Goal: Transaction & Acquisition: Purchase product/service

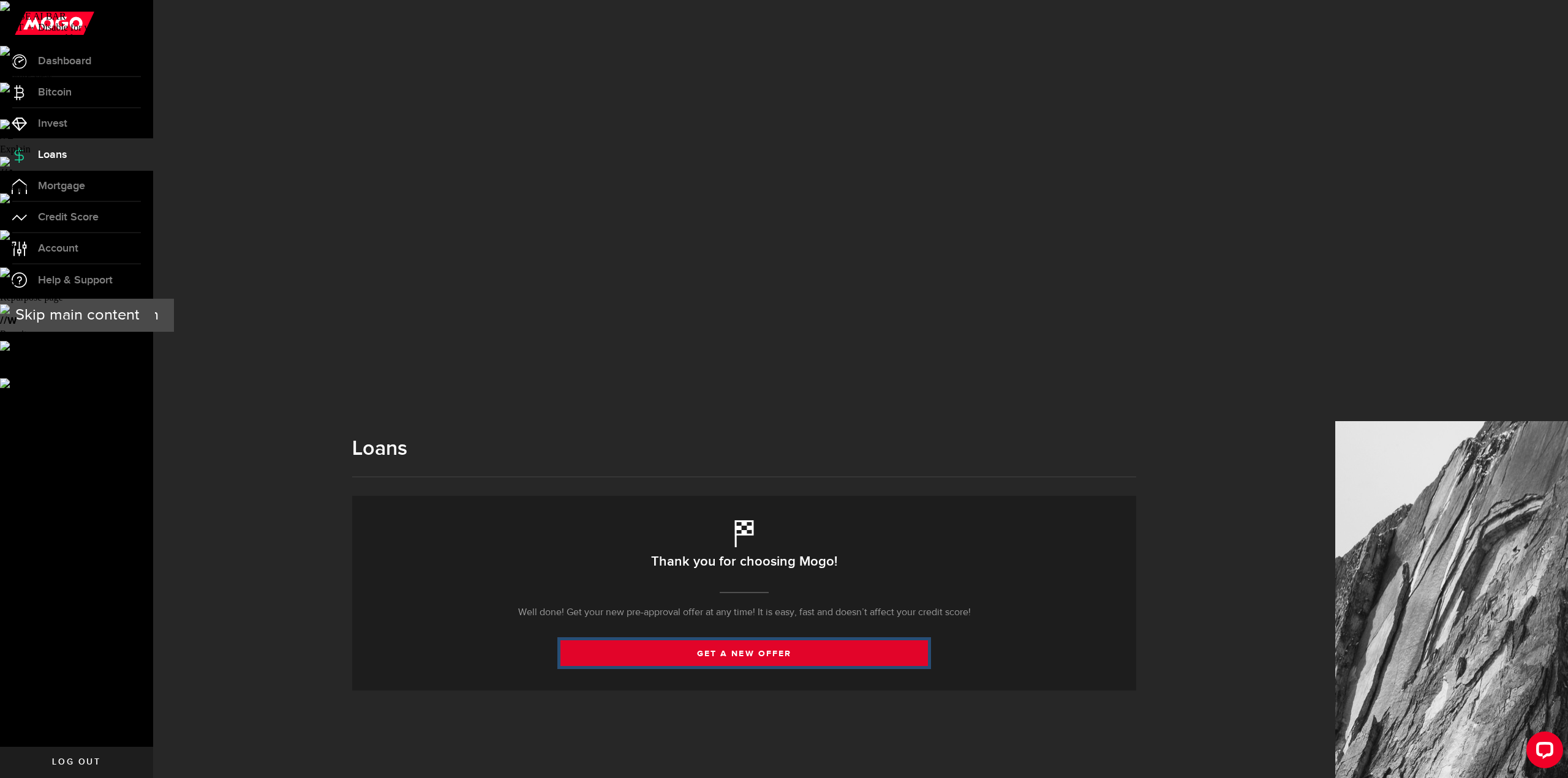
click at [747, 640] on link "get a new offer" at bounding box center [744, 653] width 368 height 26
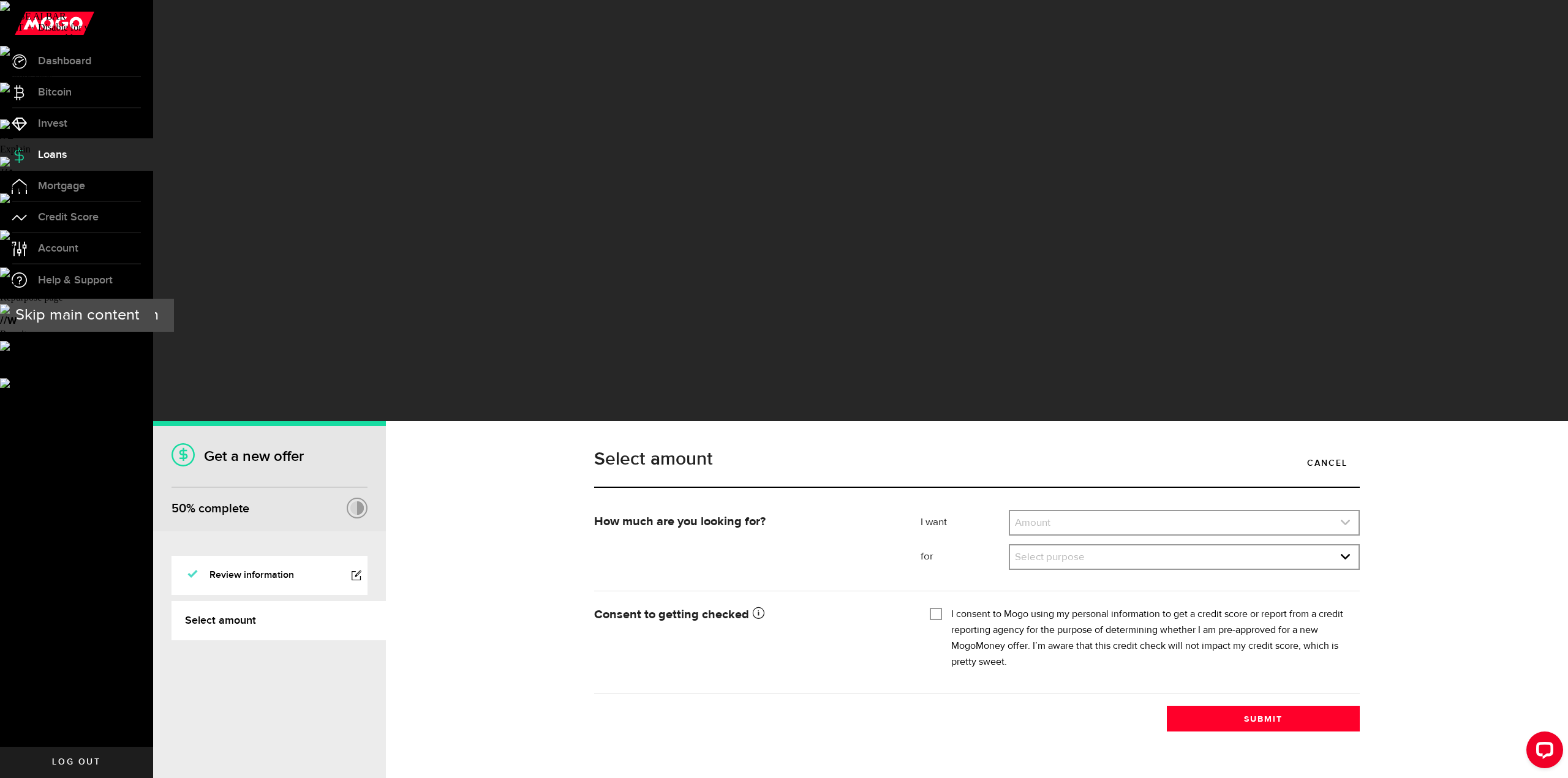
click at [1053, 511] on link "expand select" at bounding box center [1184, 523] width 348 height 24
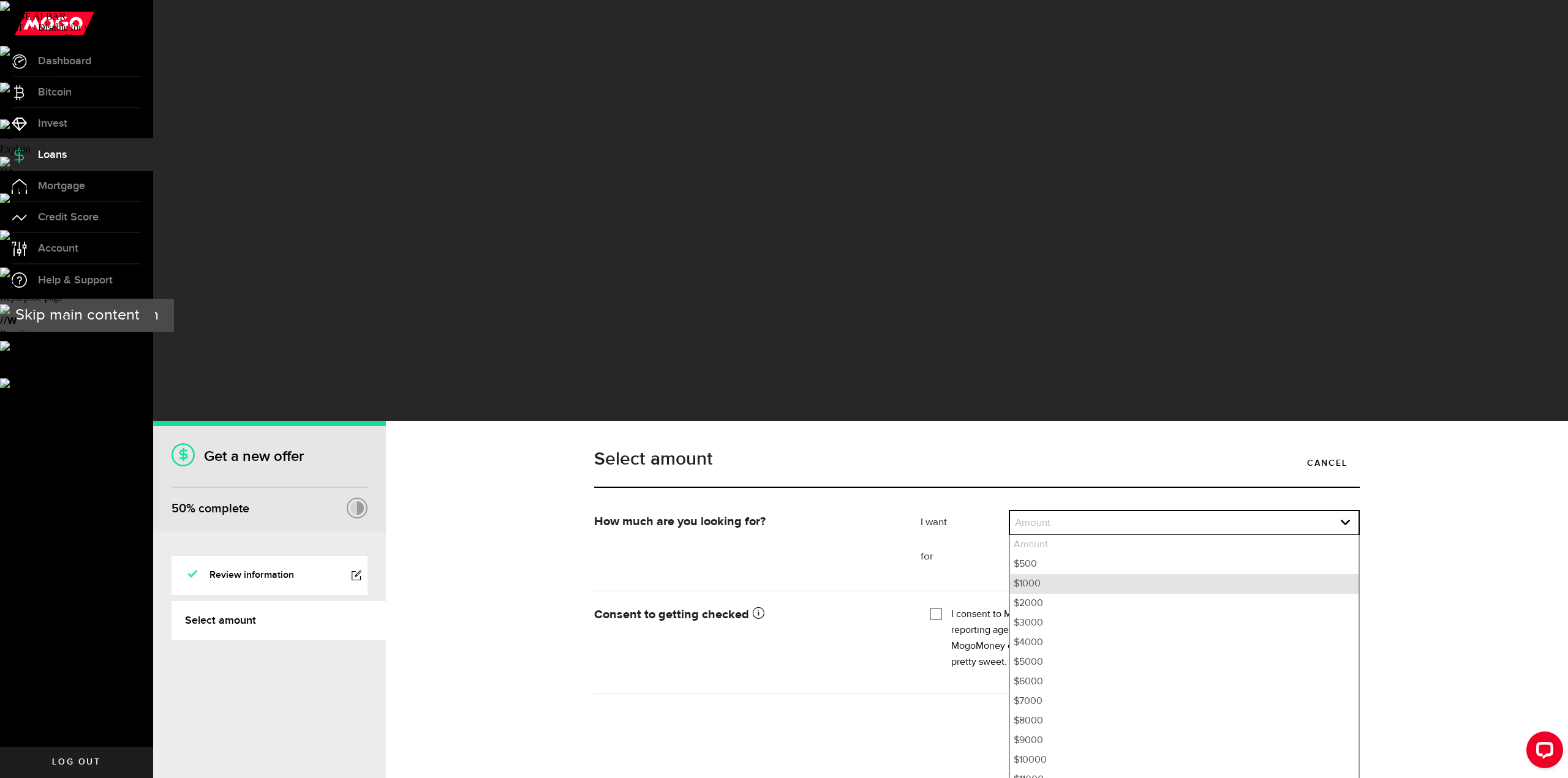
click at [1026, 574] on li "$1000" at bounding box center [1184, 584] width 348 height 20
select select "1000"
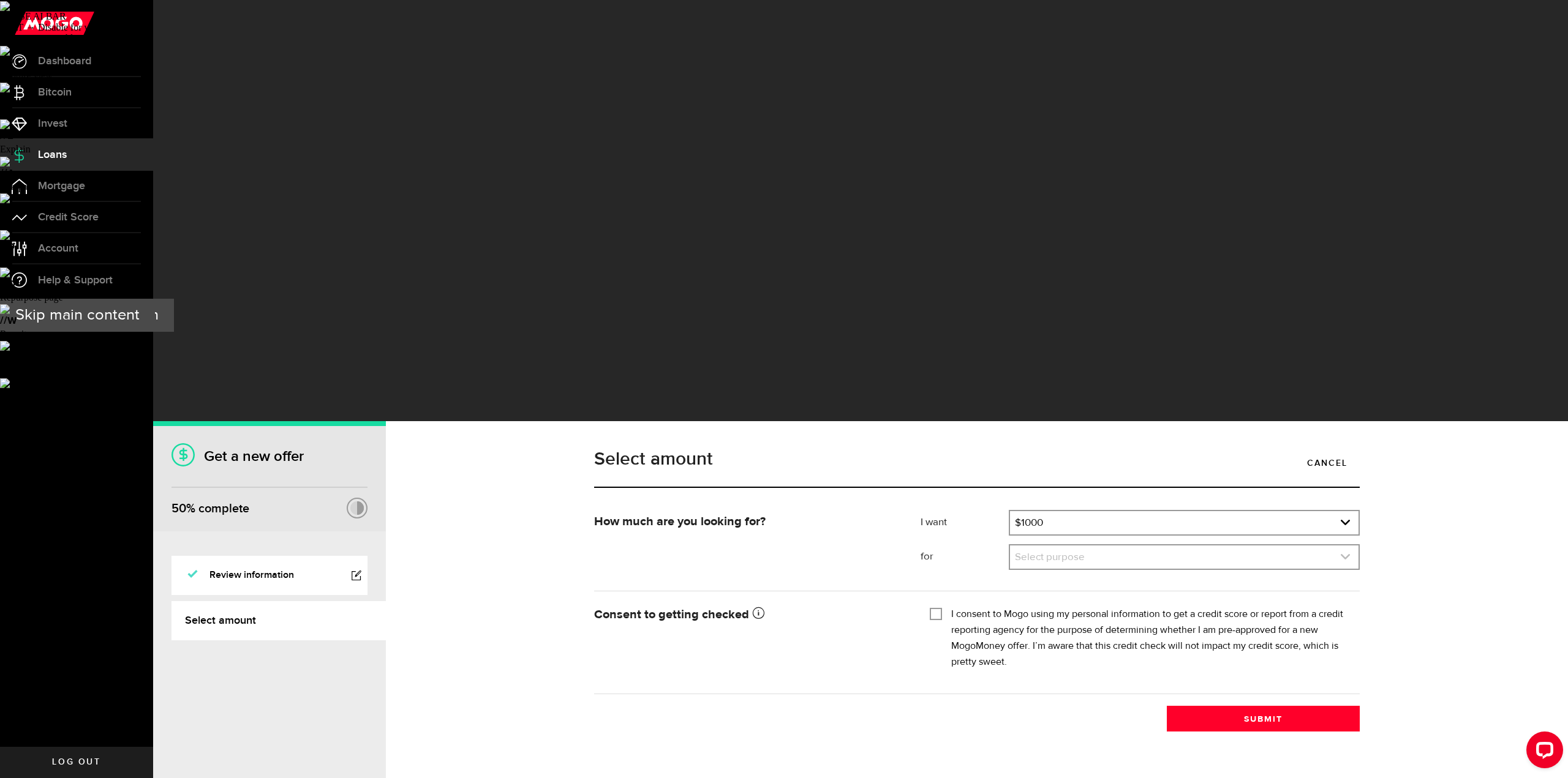
click at [1056, 546] on link "expand select" at bounding box center [1184, 558] width 348 height 24
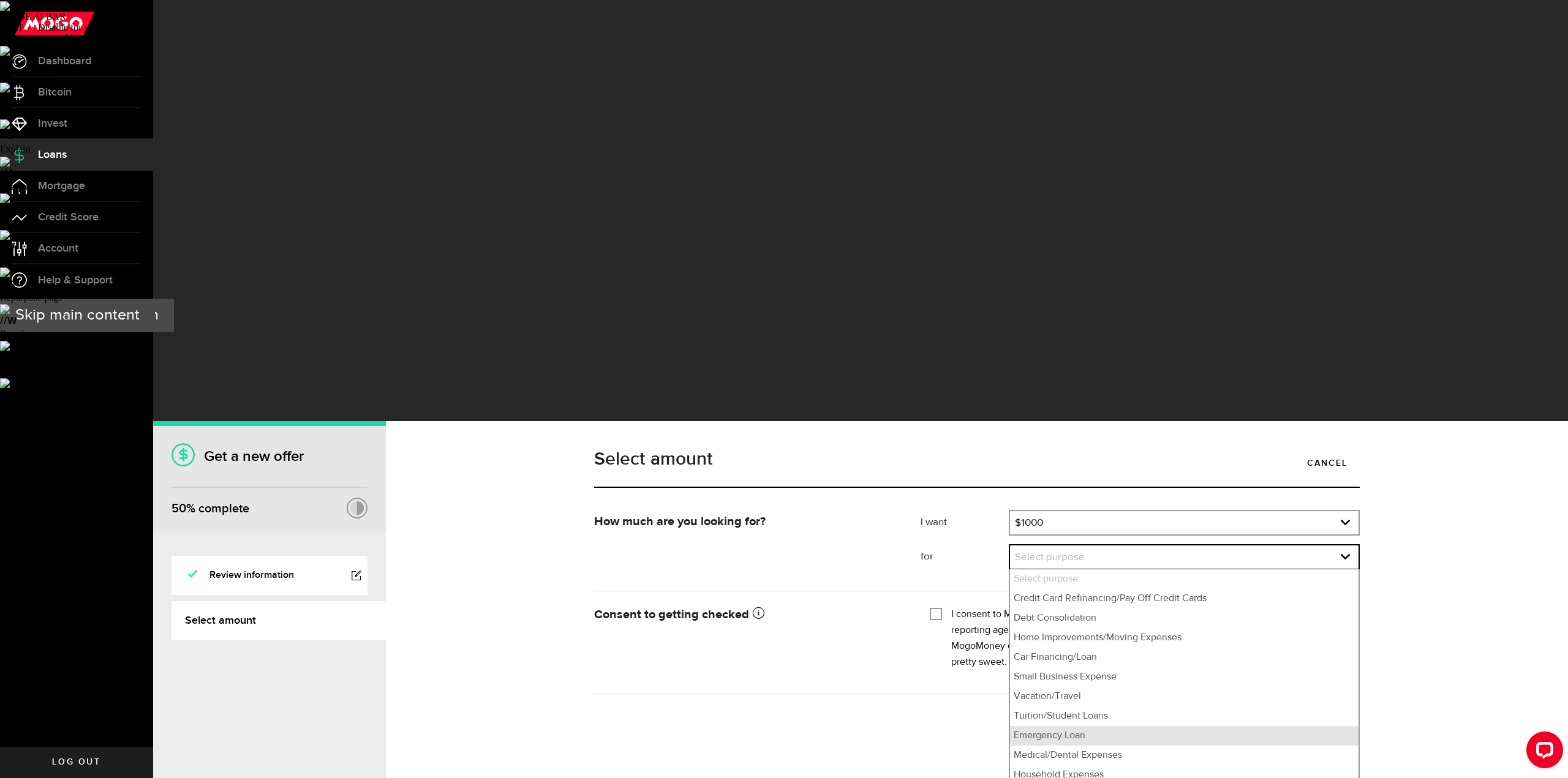
click at [1035, 726] on li "Emergency Loan" at bounding box center [1184, 735] width 348 height 20
select select "Emergency Loan"
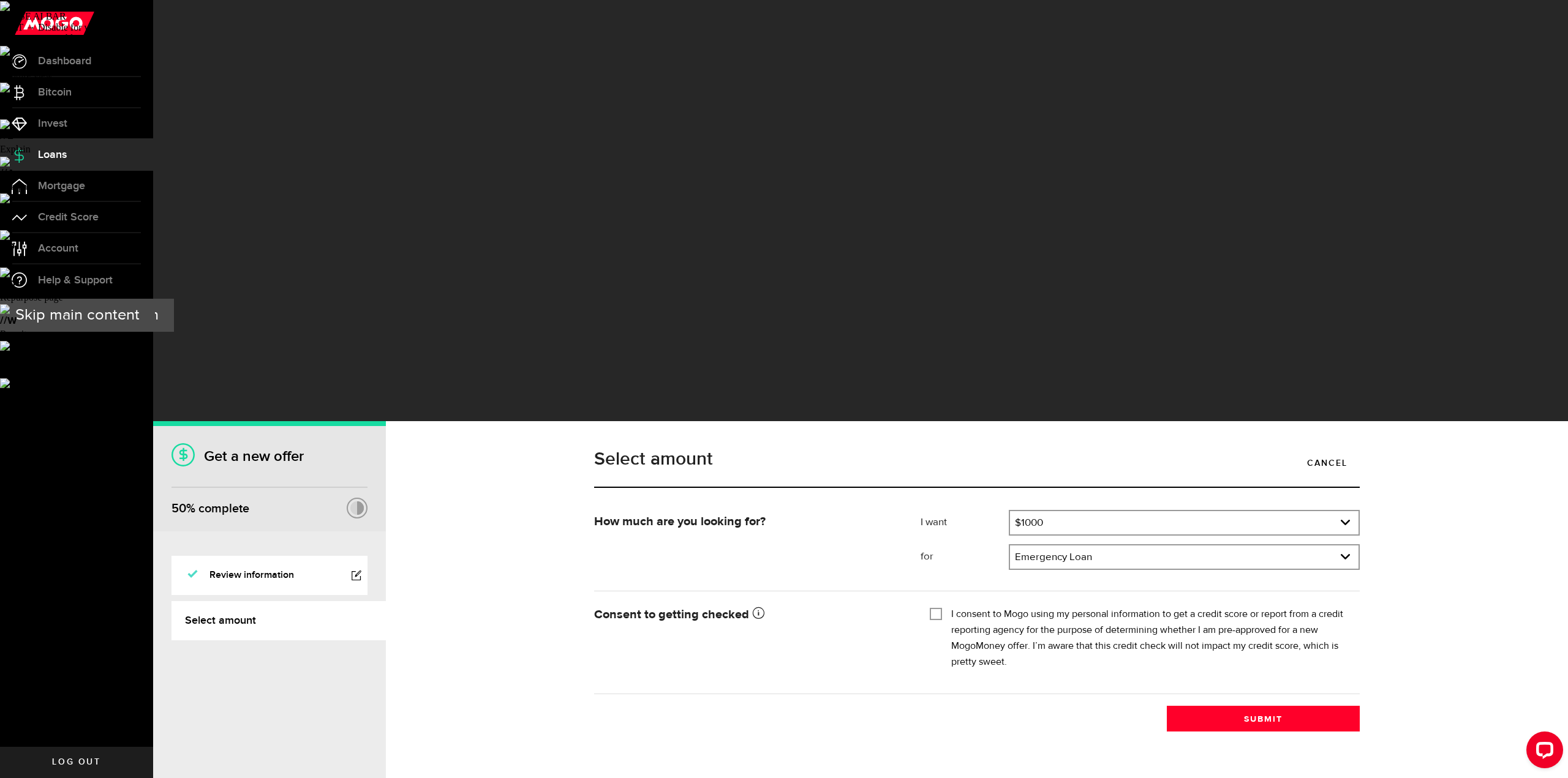
click at [936, 607] on input "I consent to Mogo using my personal information to get a credit score or report…" at bounding box center [936, 613] width 13 height 13
checkbox input "true"
click at [1260, 706] on button "Submit" at bounding box center [1262, 719] width 193 height 26
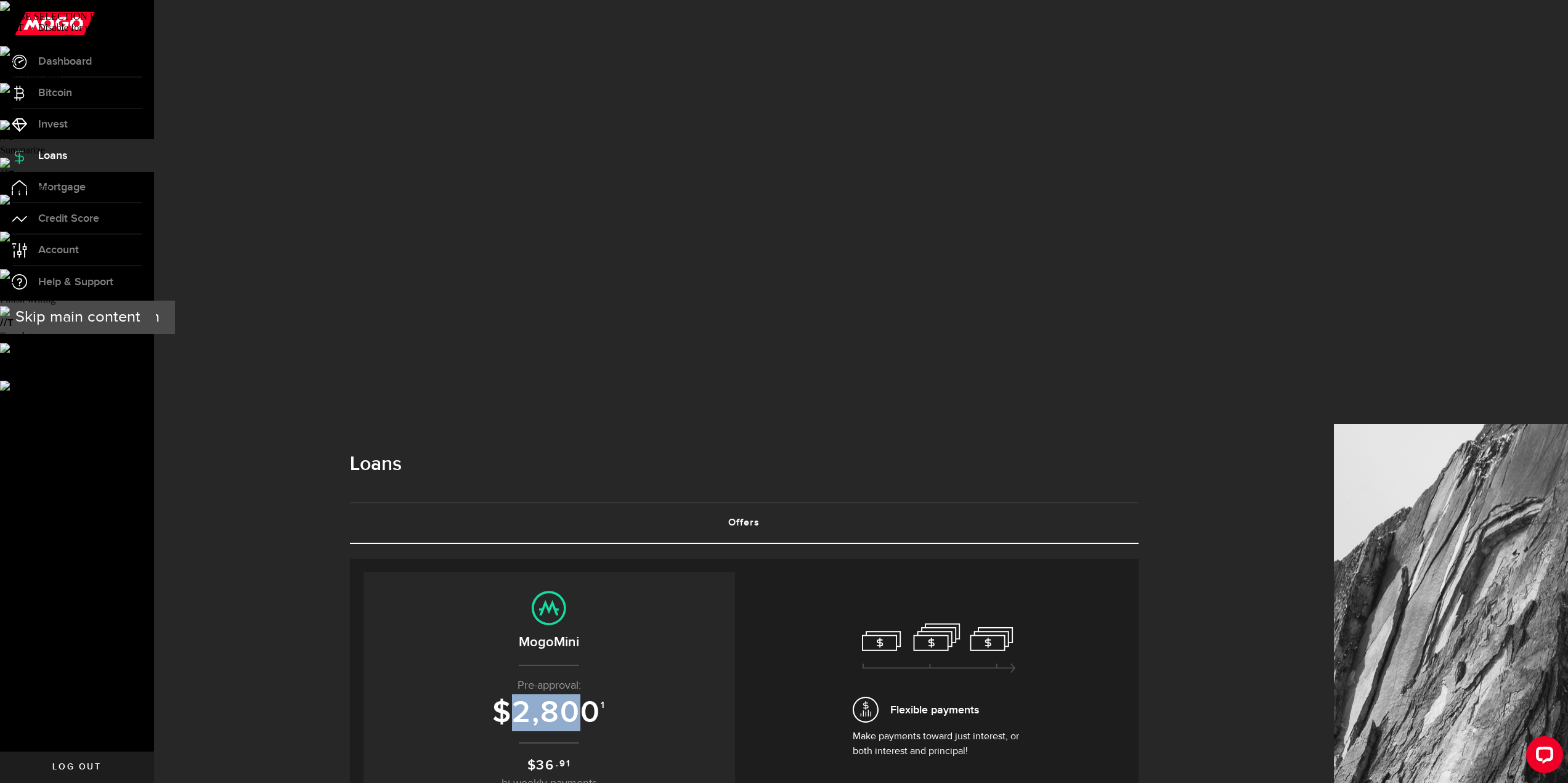
drag, startPoint x: 520, startPoint y: 283, endPoint x: 589, endPoint y: 287, distance: 69.1
click at [589, 694] on span "2,800" at bounding box center [556, 712] width 89 height 37
click at [655, 591] on center "MogoMini Pre-approval: $ 2,800 1 $ 36 .91 bi-weekly payments" at bounding box center [549, 692] width 347 height 201
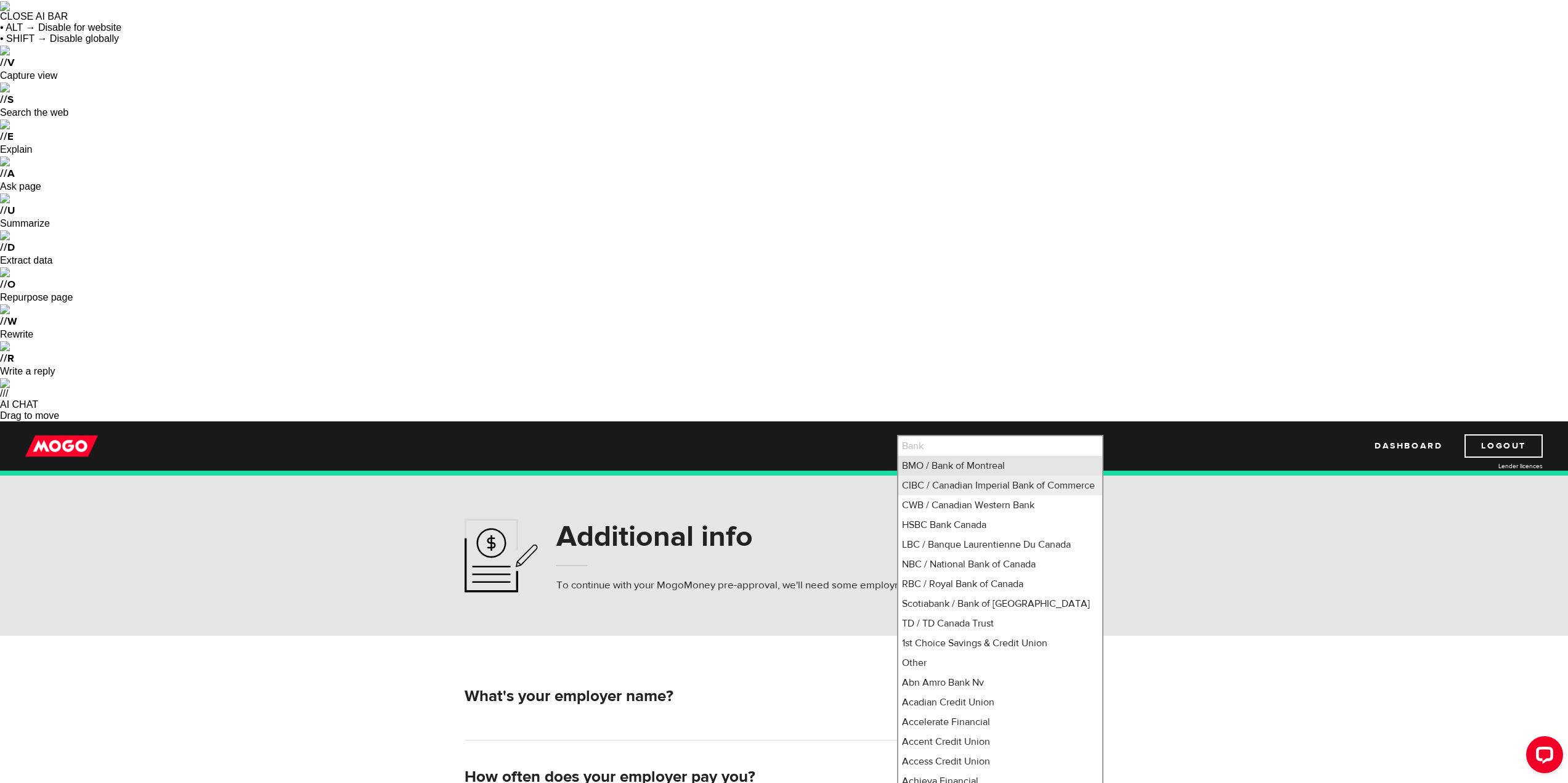
click at [974, 456] on li "BMO / Bank of Montreal" at bounding box center [1000, 465] width 204 height 20
select select "1"
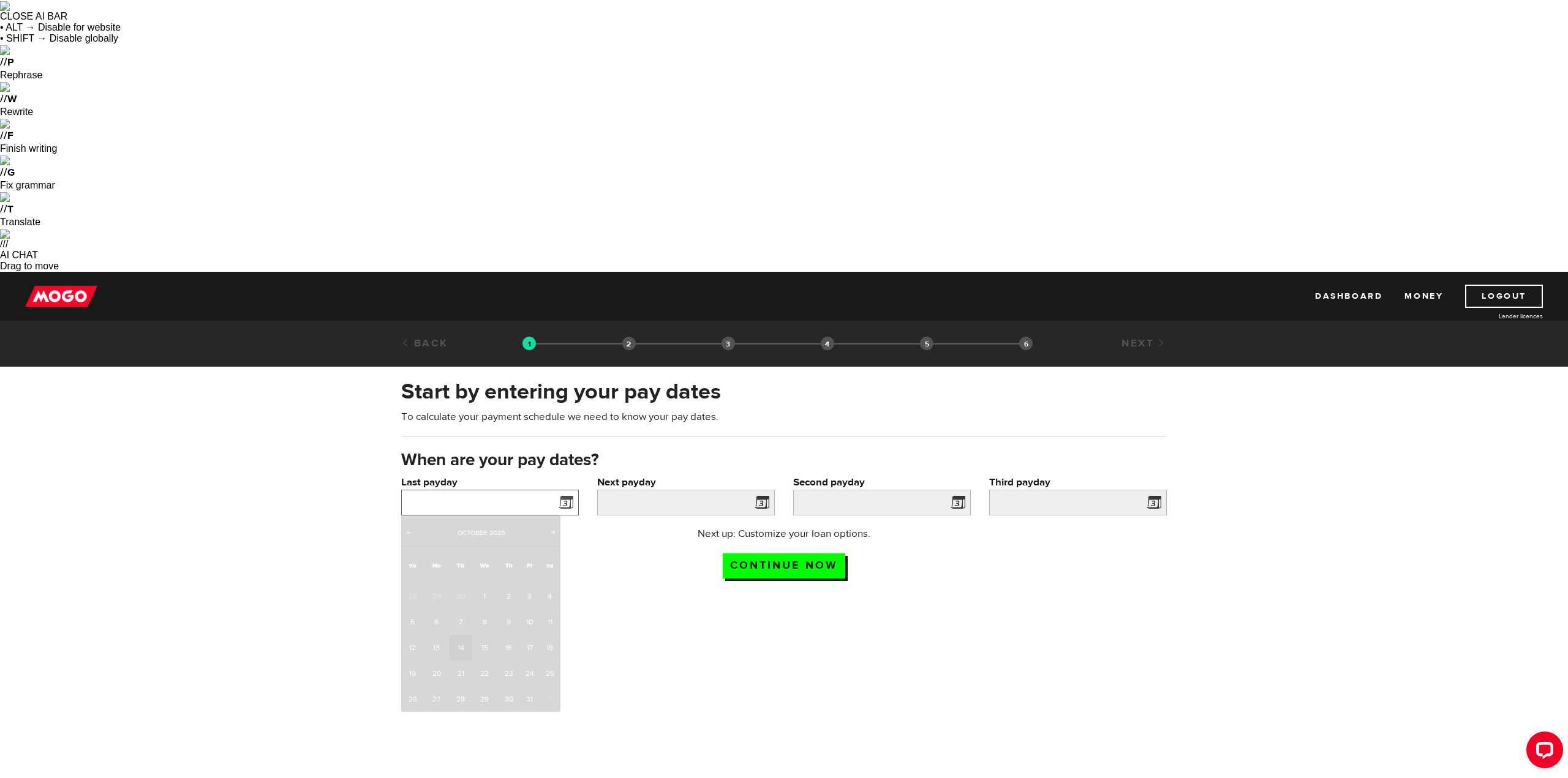
click at [506, 490] on input "Last payday" at bounding box center [490, 502] width 178 height 26
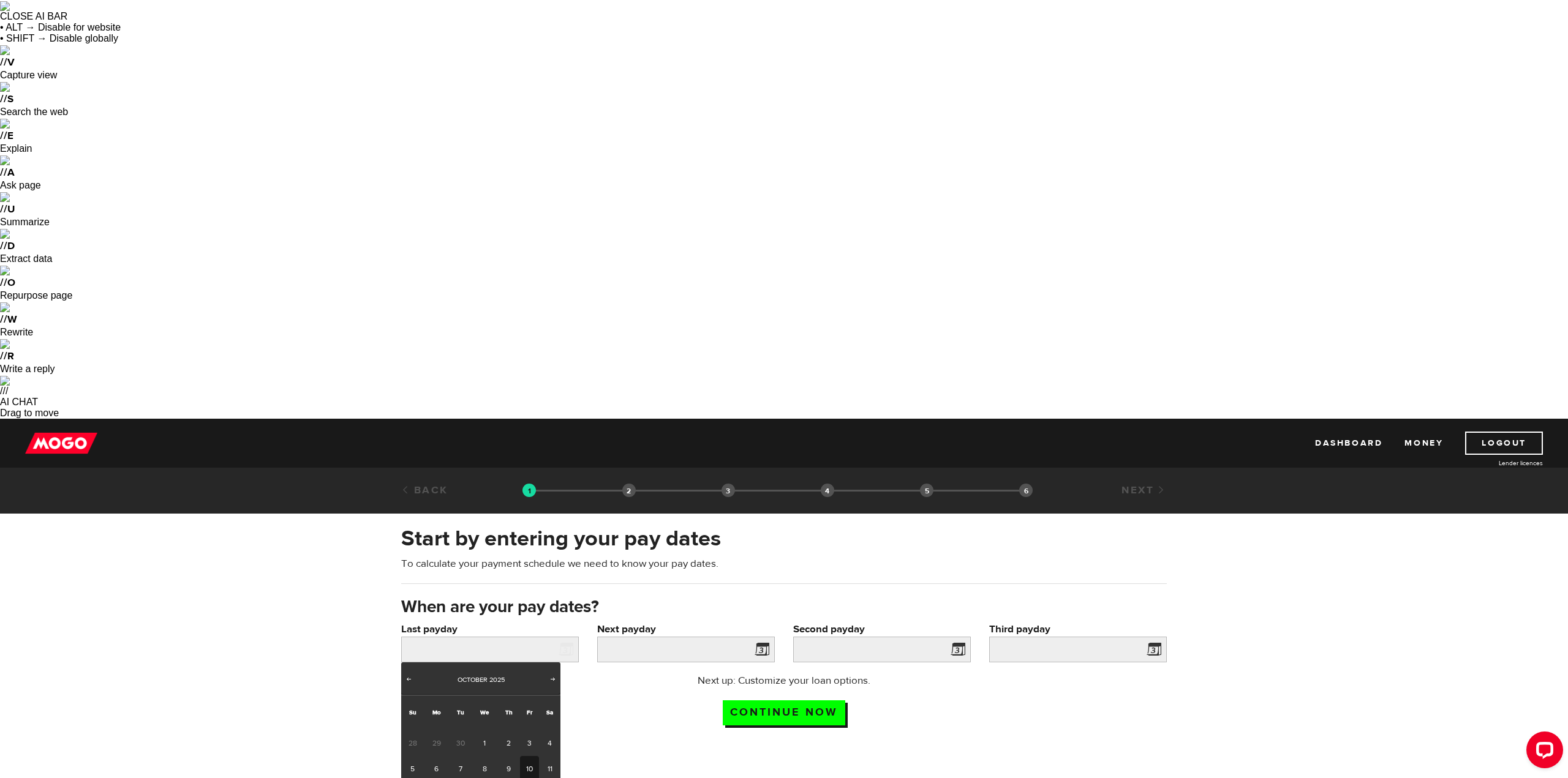
click at [528, 756] on link "10" at bounding box center [529, 769] width 19 height 26
type input "2025/10/10"
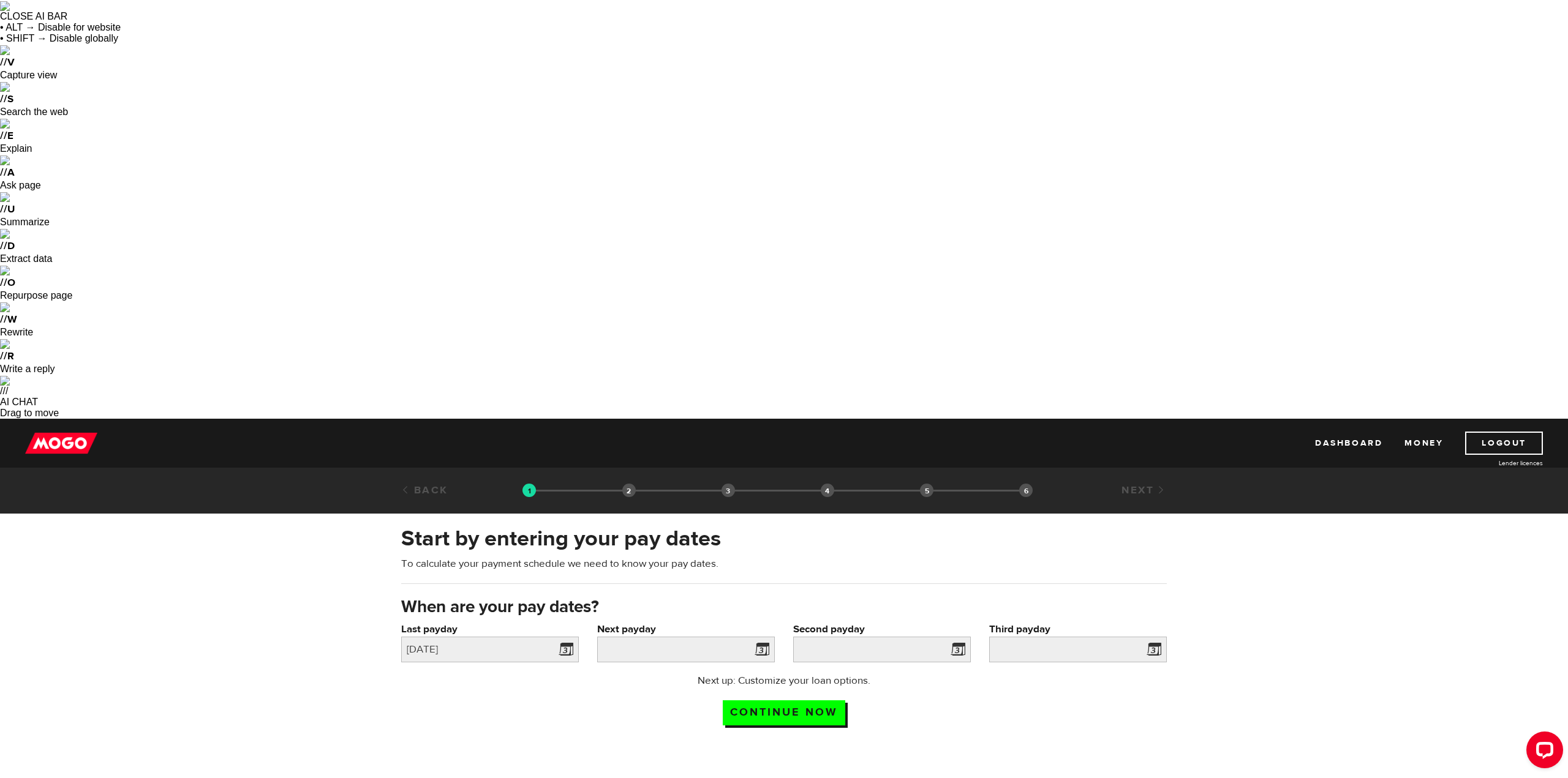
click at [756, 642] on span at bounding box center [759, 651] width 18 height 20
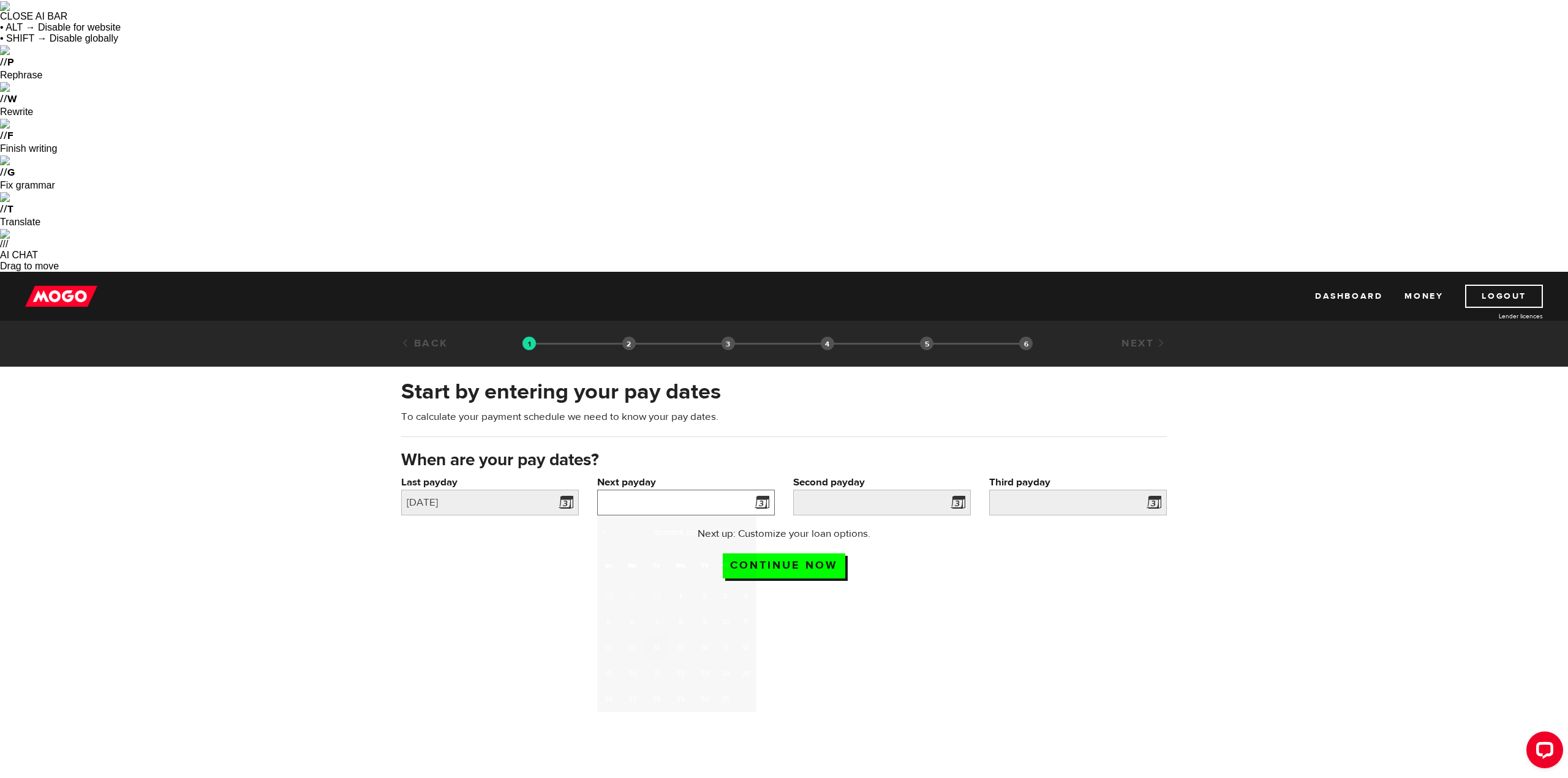
click at [738, 490] on input "Next payday" at bounding box center [686, 502] width 178 height 26
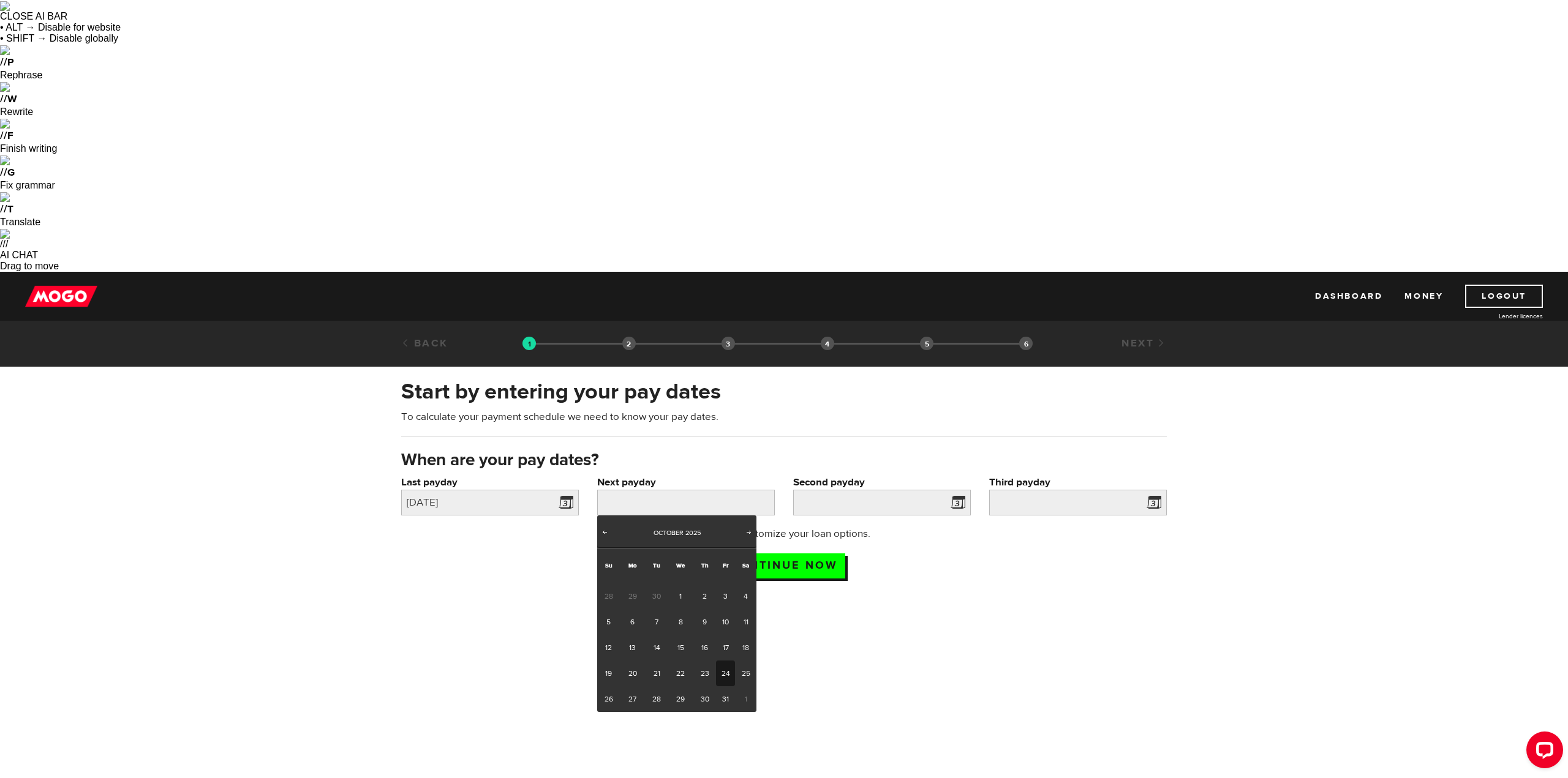
click at [729, 661] on link "24" at bounding box center [725, 673] width 19 height 26
type input "2025/10/24"
type input "2025/11/7"
type input "2025/11/21"
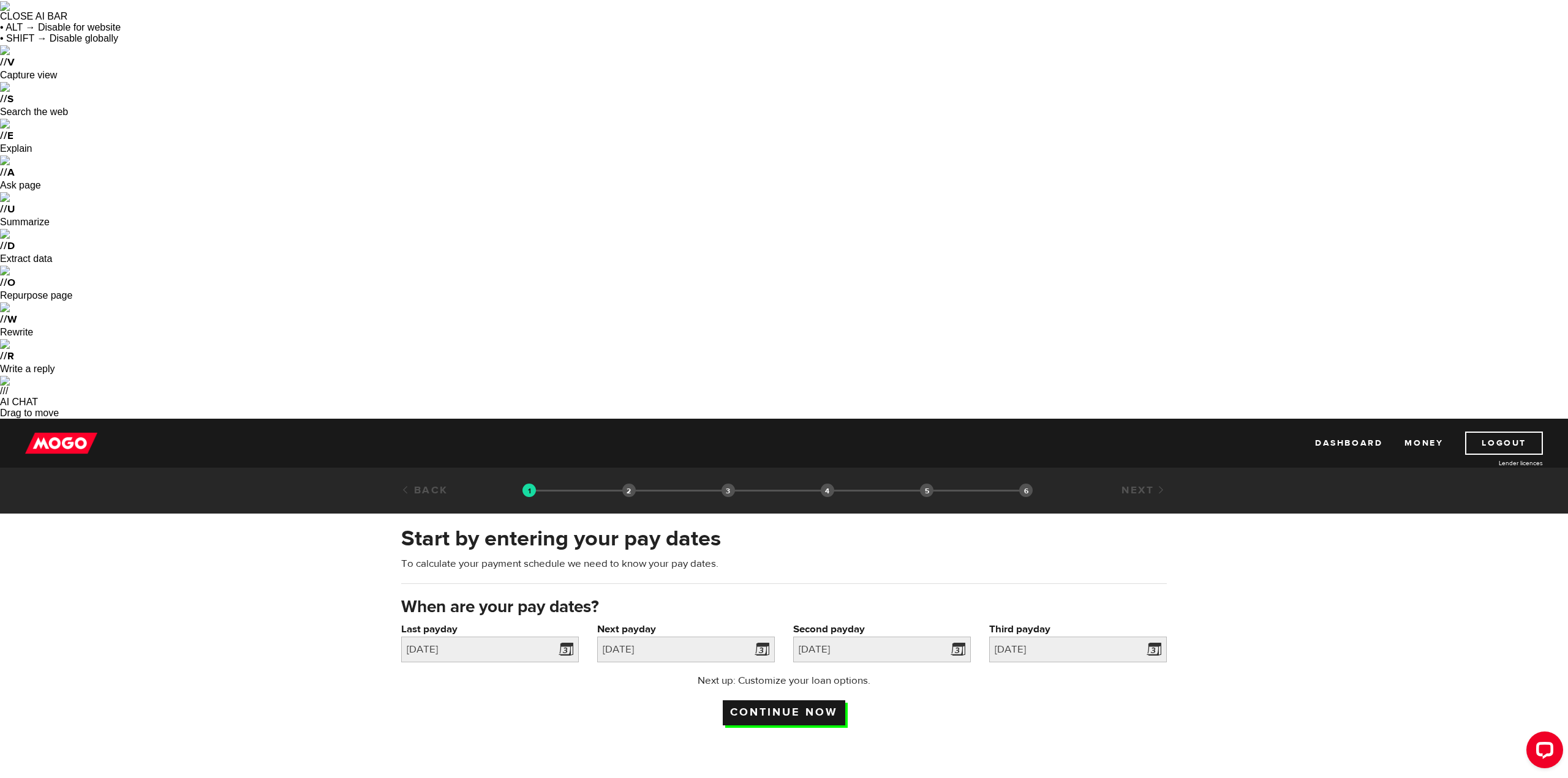
click at [810, 701] on input "Continue now" at bounding box center [784, 713] width 123 height 25
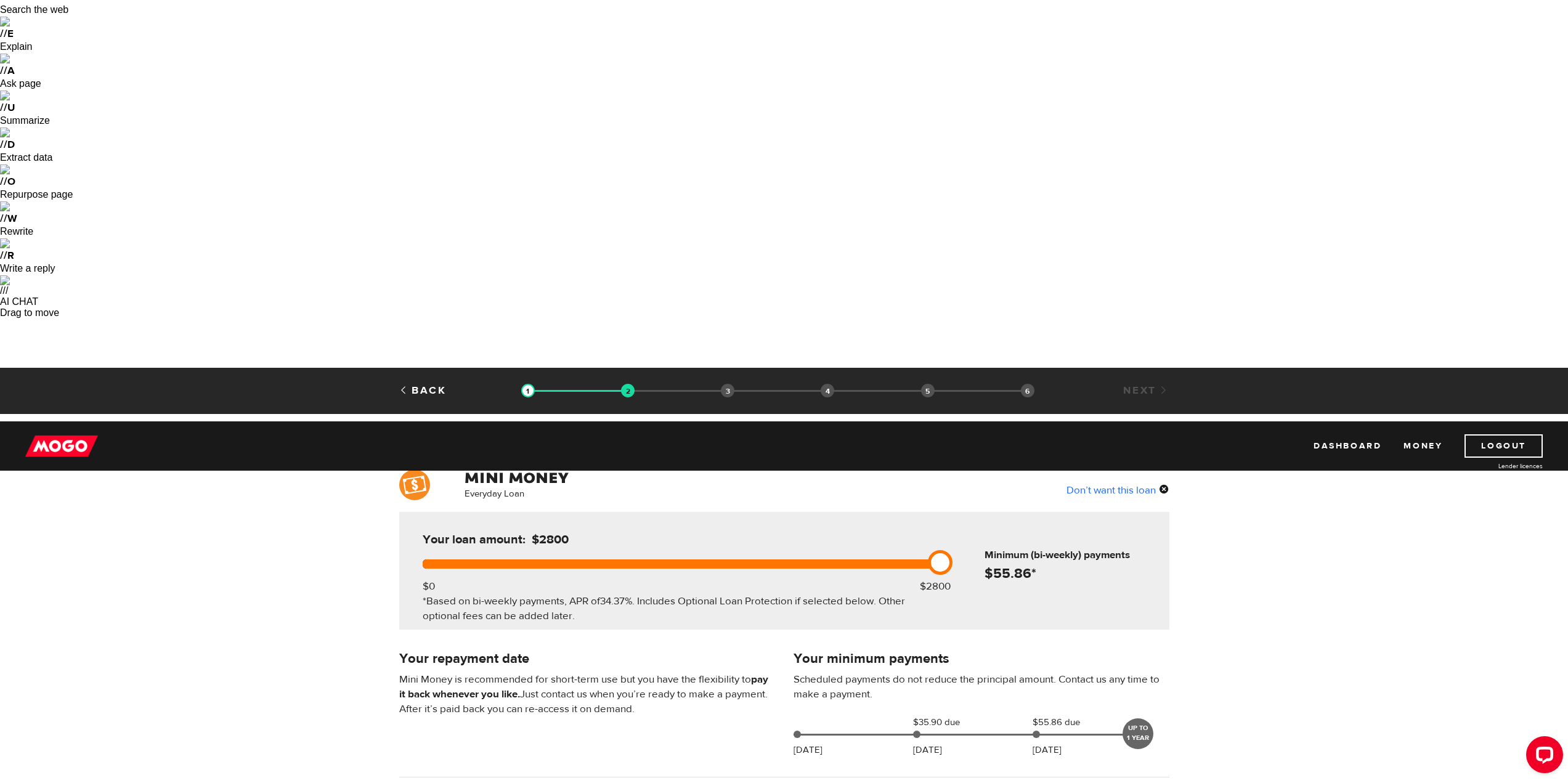
scroll to position [21, 0]
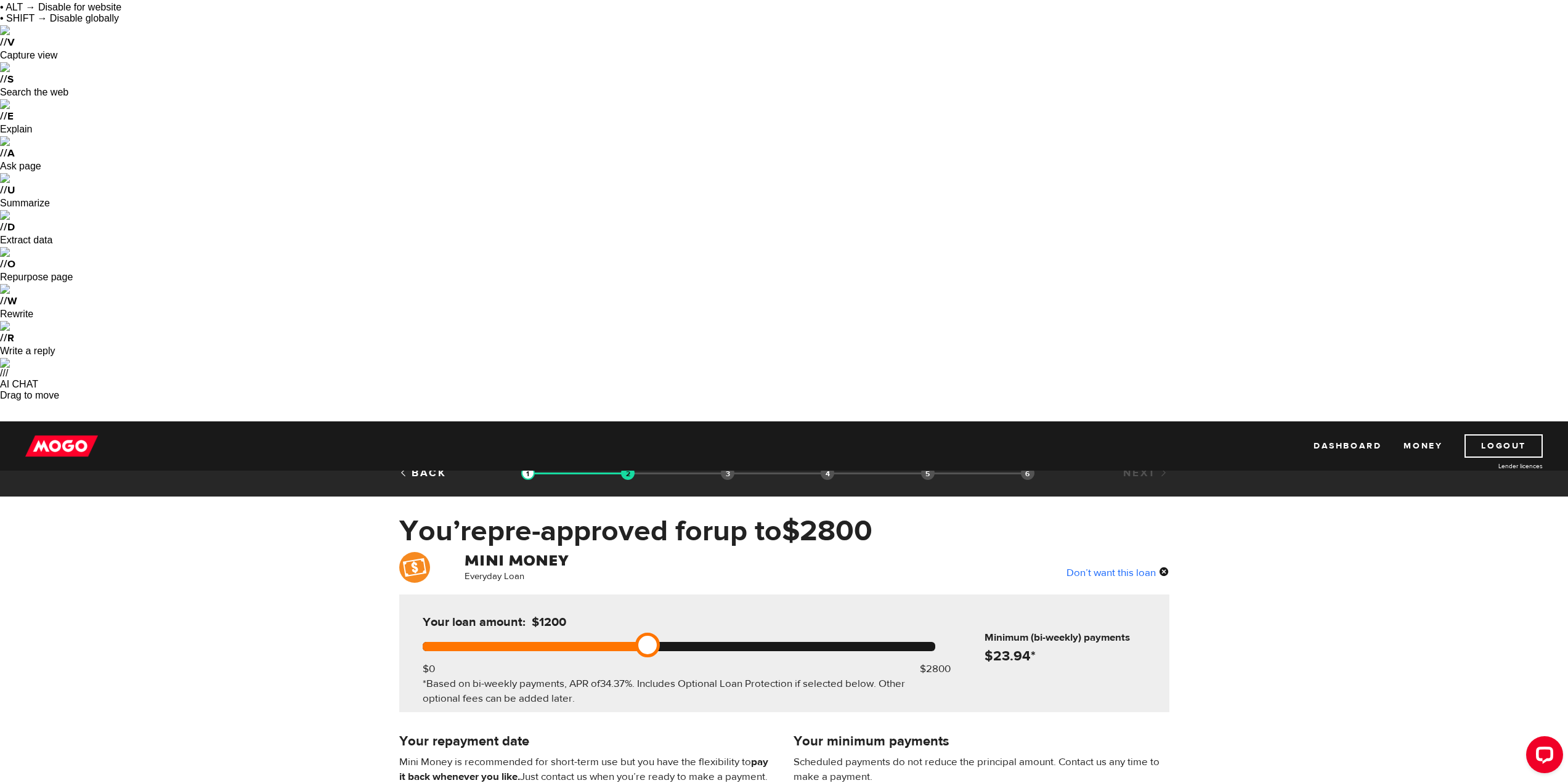
drag, startPoint x: 944, startPoint y: 226, endPoint x: 644, endPoint y: 223, distance: 300.0
click at [644, 633] on link at bounding box center [647, 645] width 25 height 25
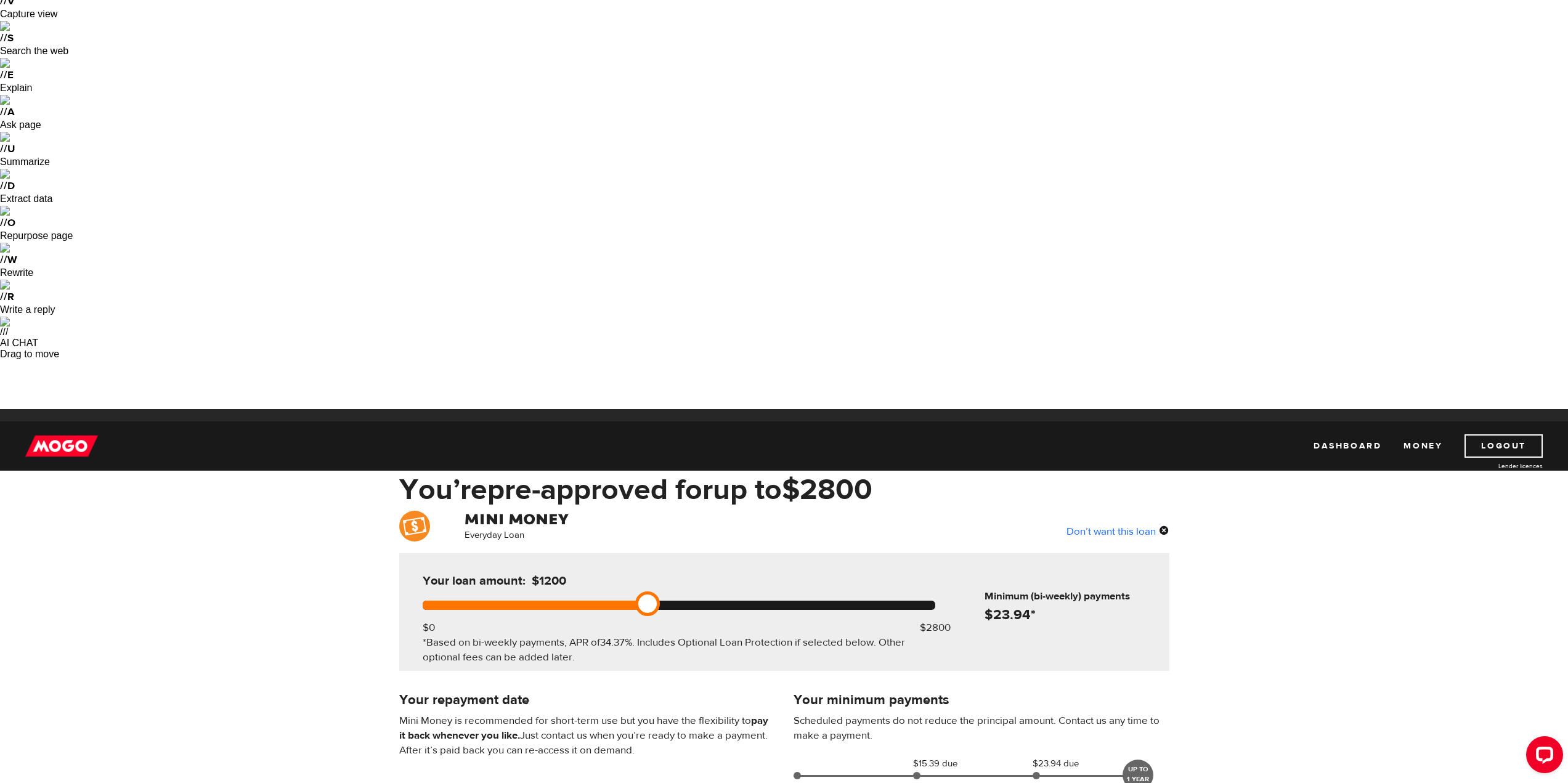
scroll to position [82, 0]
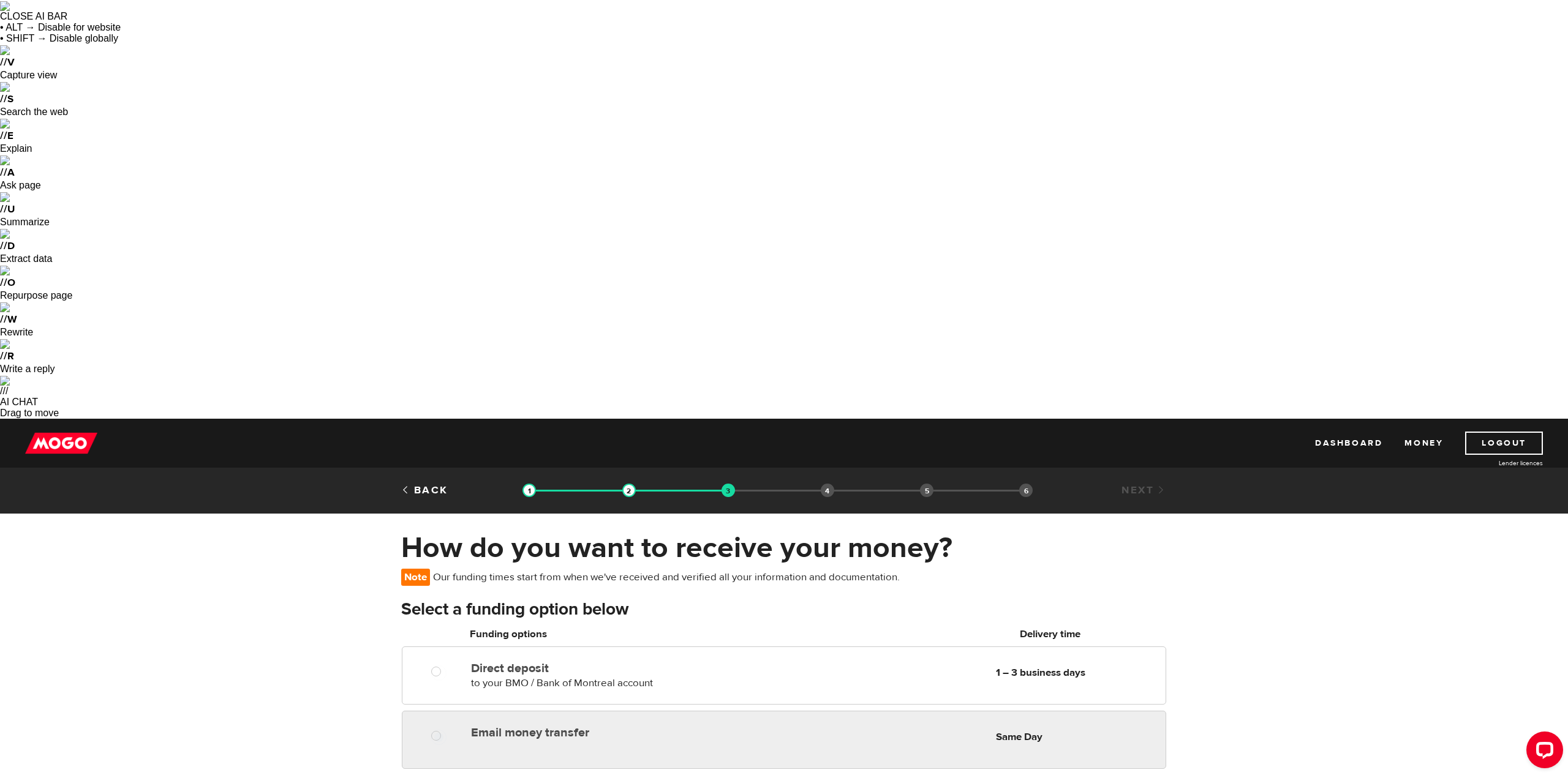
radio input "true"
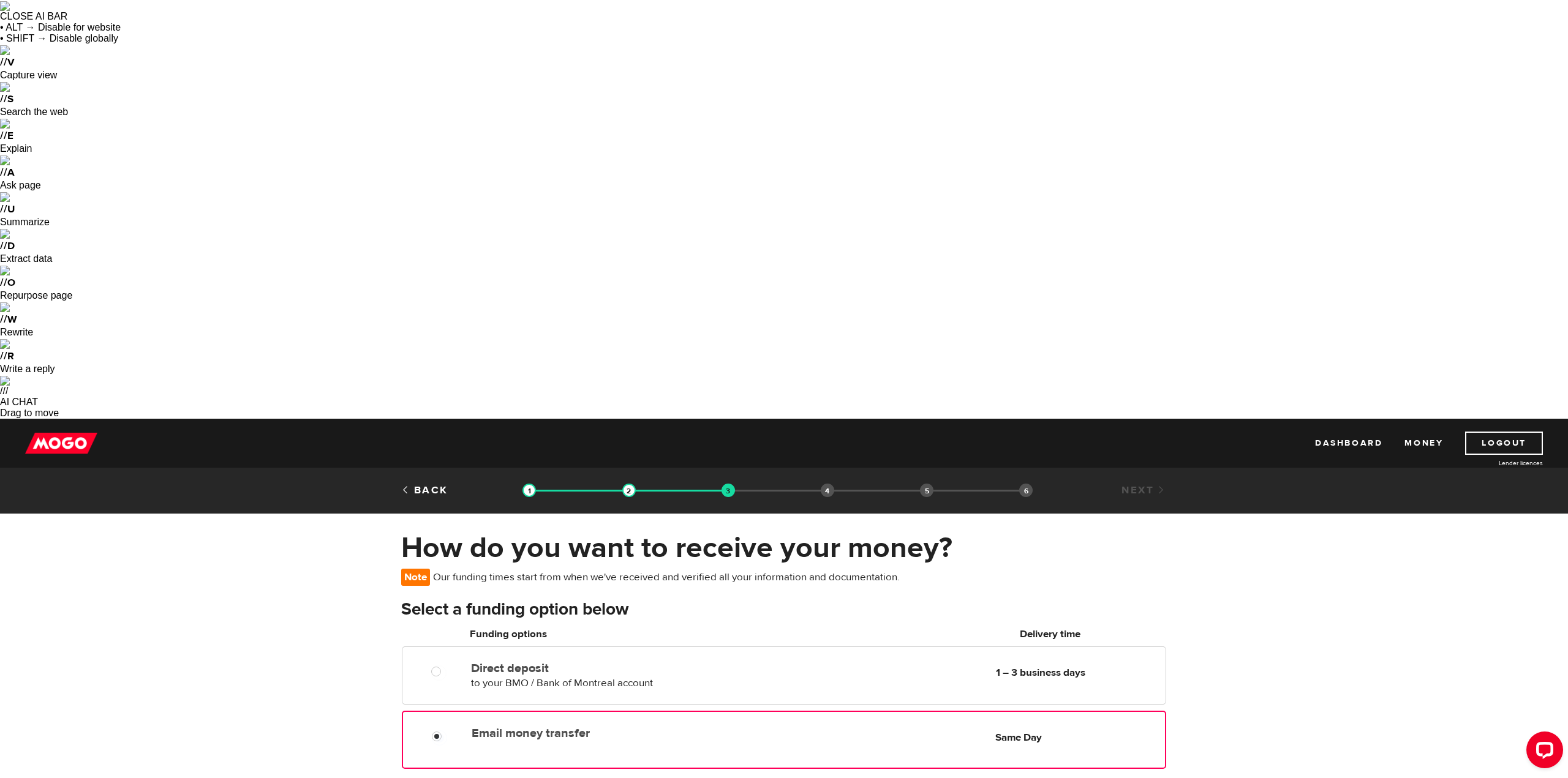
click at [428, 731] on div at bounding box center [440, 738] width 73 height 15
checkbox input "false"
radio input "false"
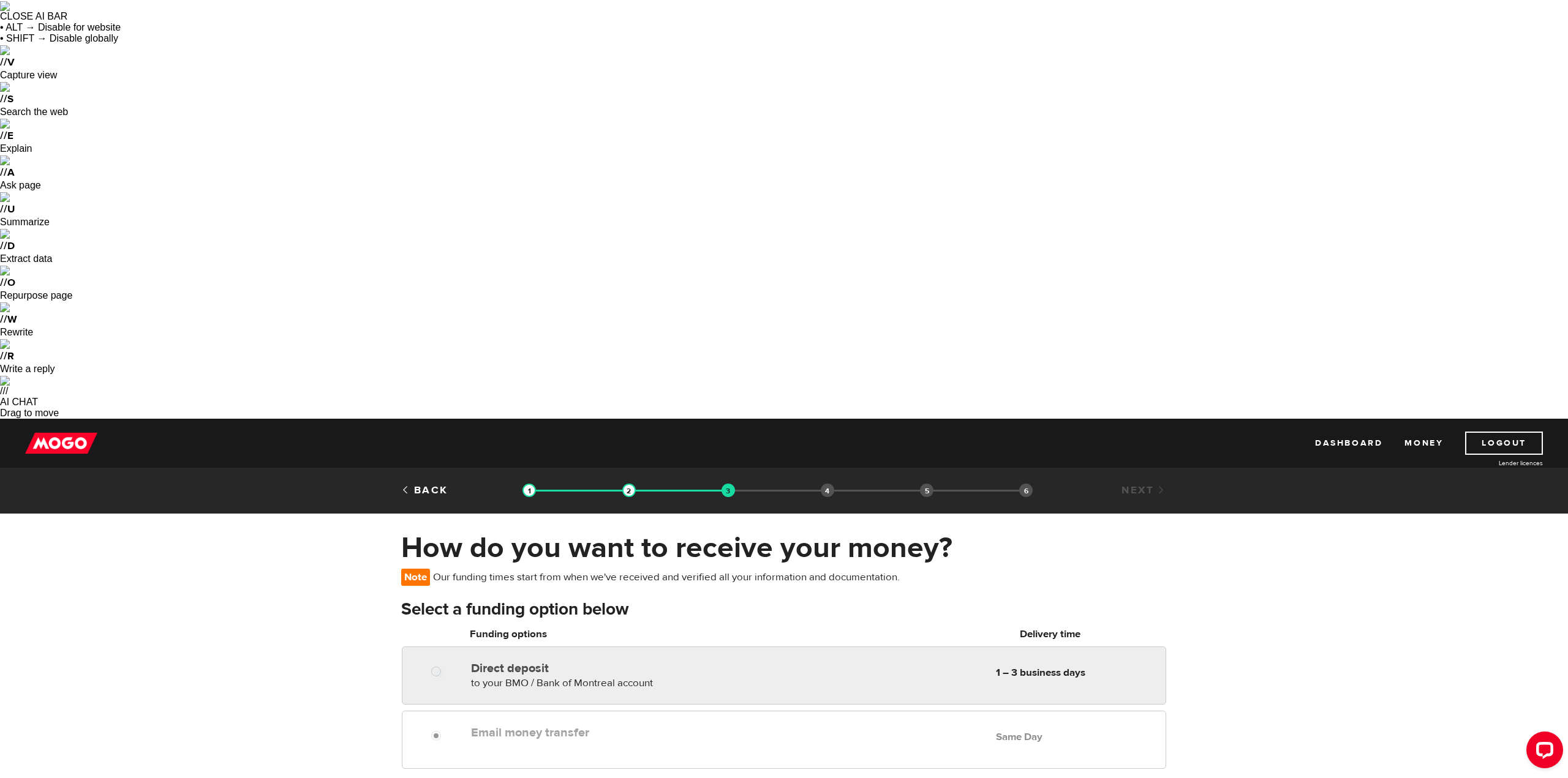
radio input "true"
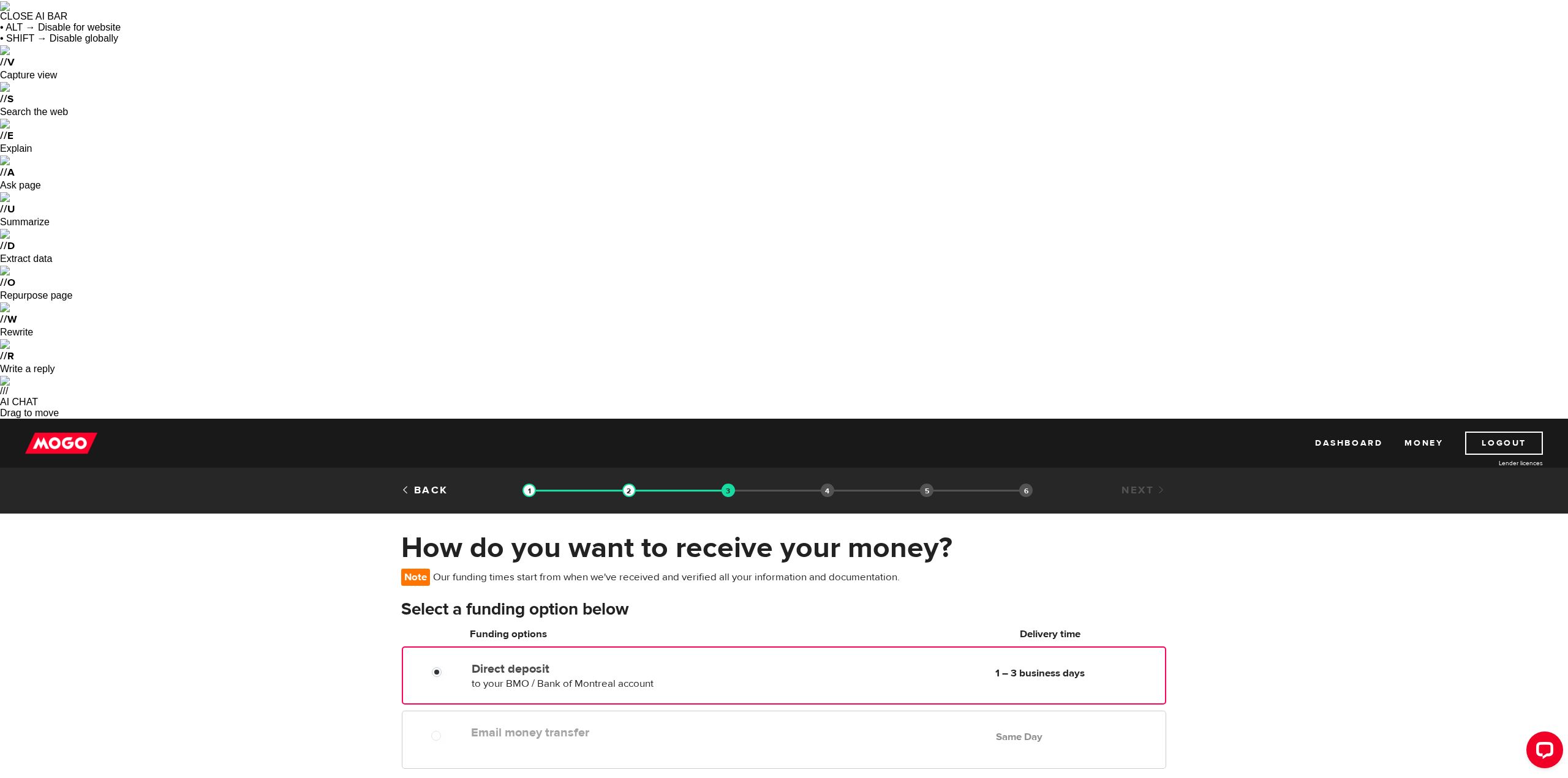
click at [475, 662] on label "Direct deposit" at bounding box center [612, 669] width 281 height 15
click at [447, 666] on input "Direct deposit" at bounding box center [439, 673] width 15 height 15
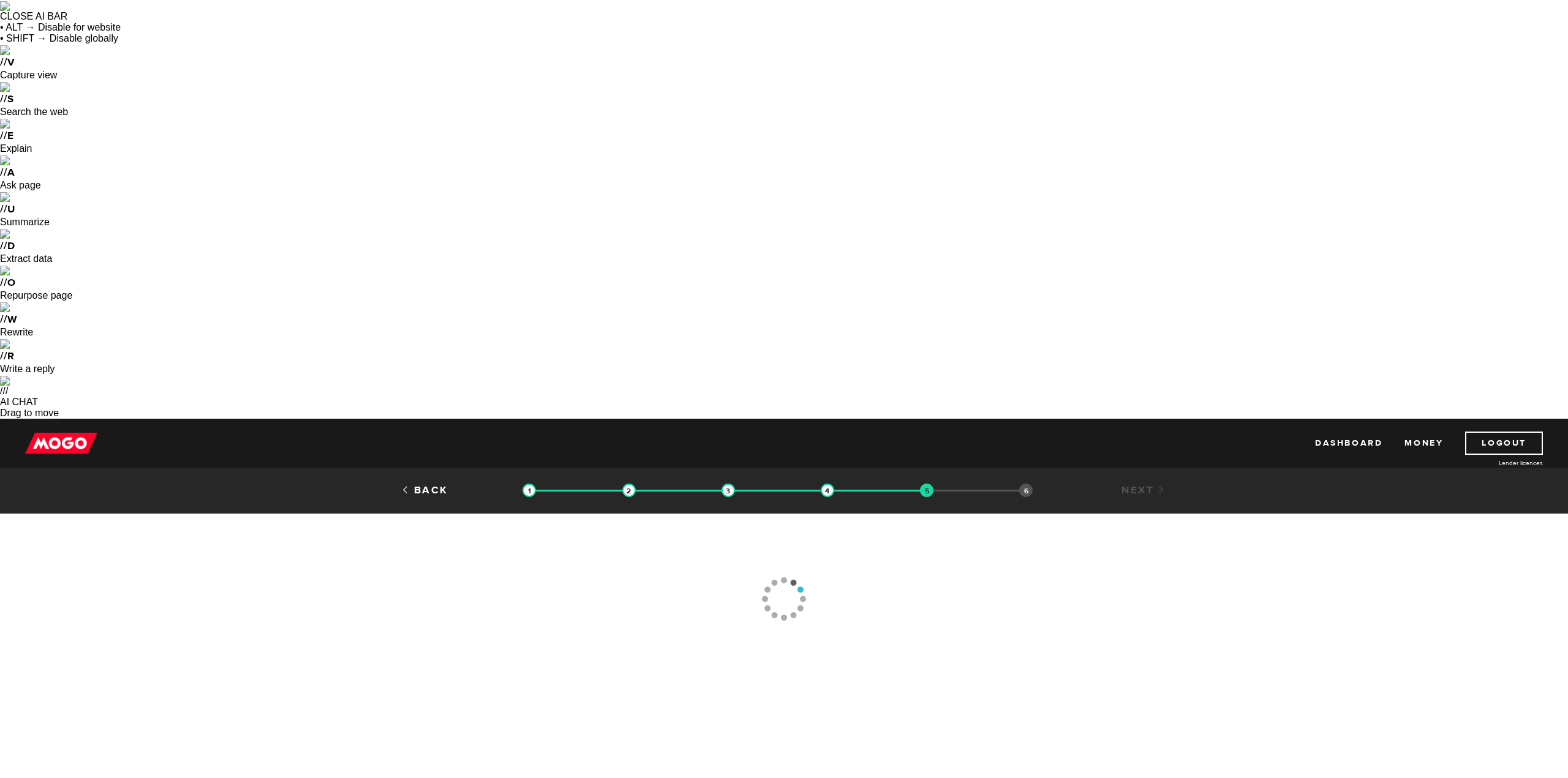
type input "[PHONE_NUMBER]"
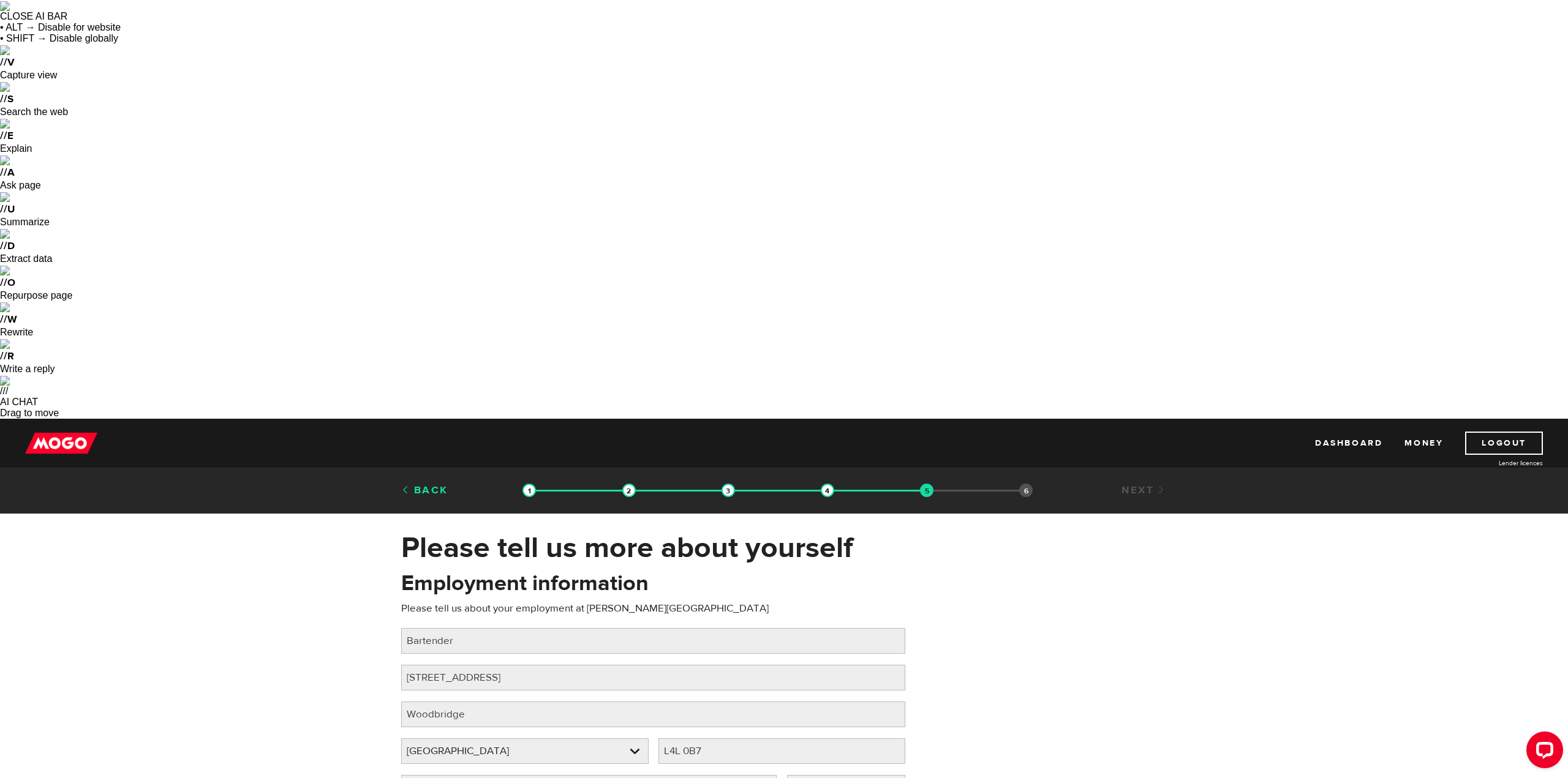
click at [428, 483] on link "Back" at bounding box center [424, 490] width 47 height 13
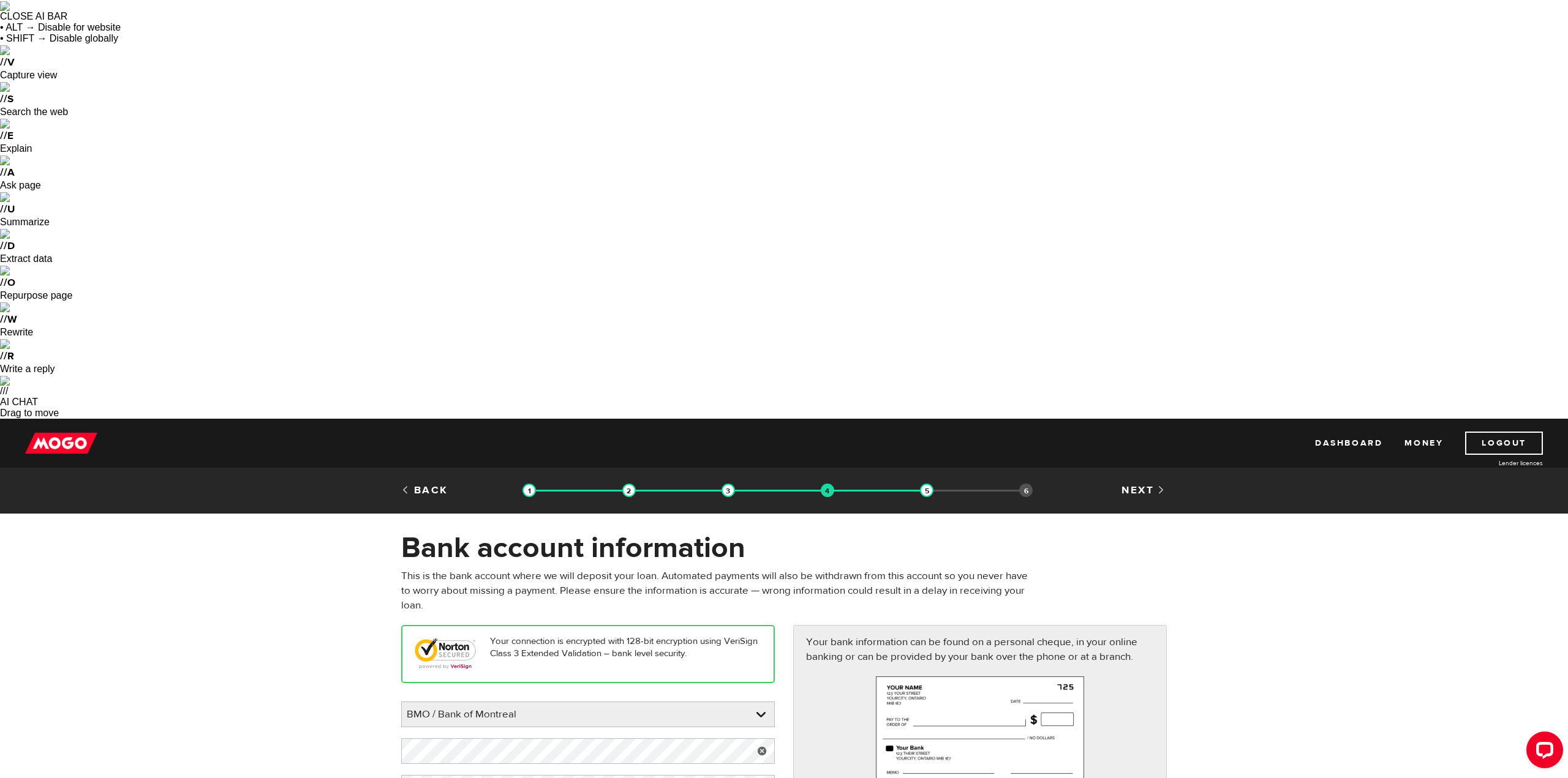
click at [759, 739] on link at bounding box center [762, 751] width 25 height 26
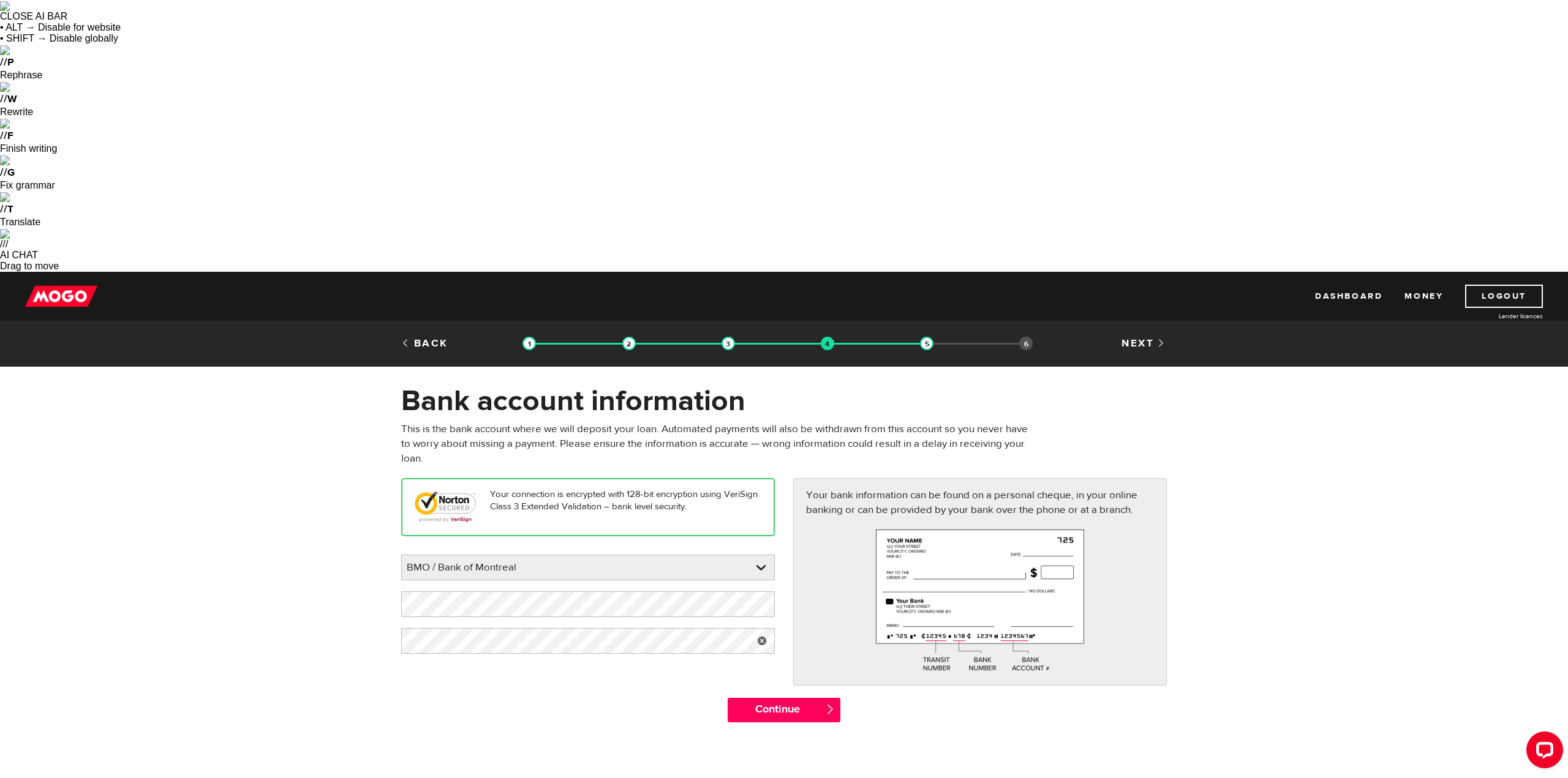
click at [763, 628] on link at bounding box center [762, 641] width 25 height 26
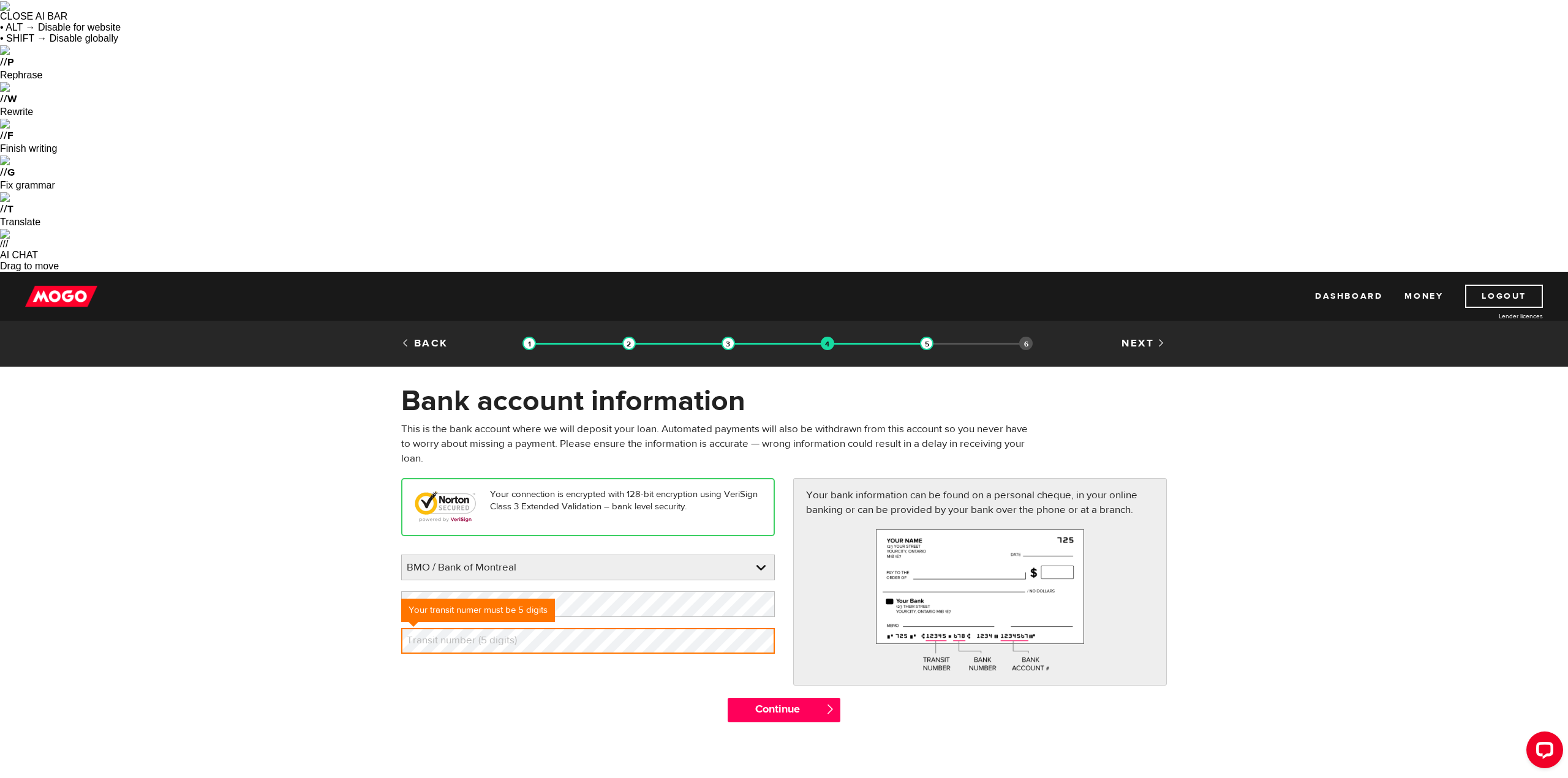
click at [502, 628] on label "Transit number (5 digits)" at bounding box center [471, 641] width 141 height 25
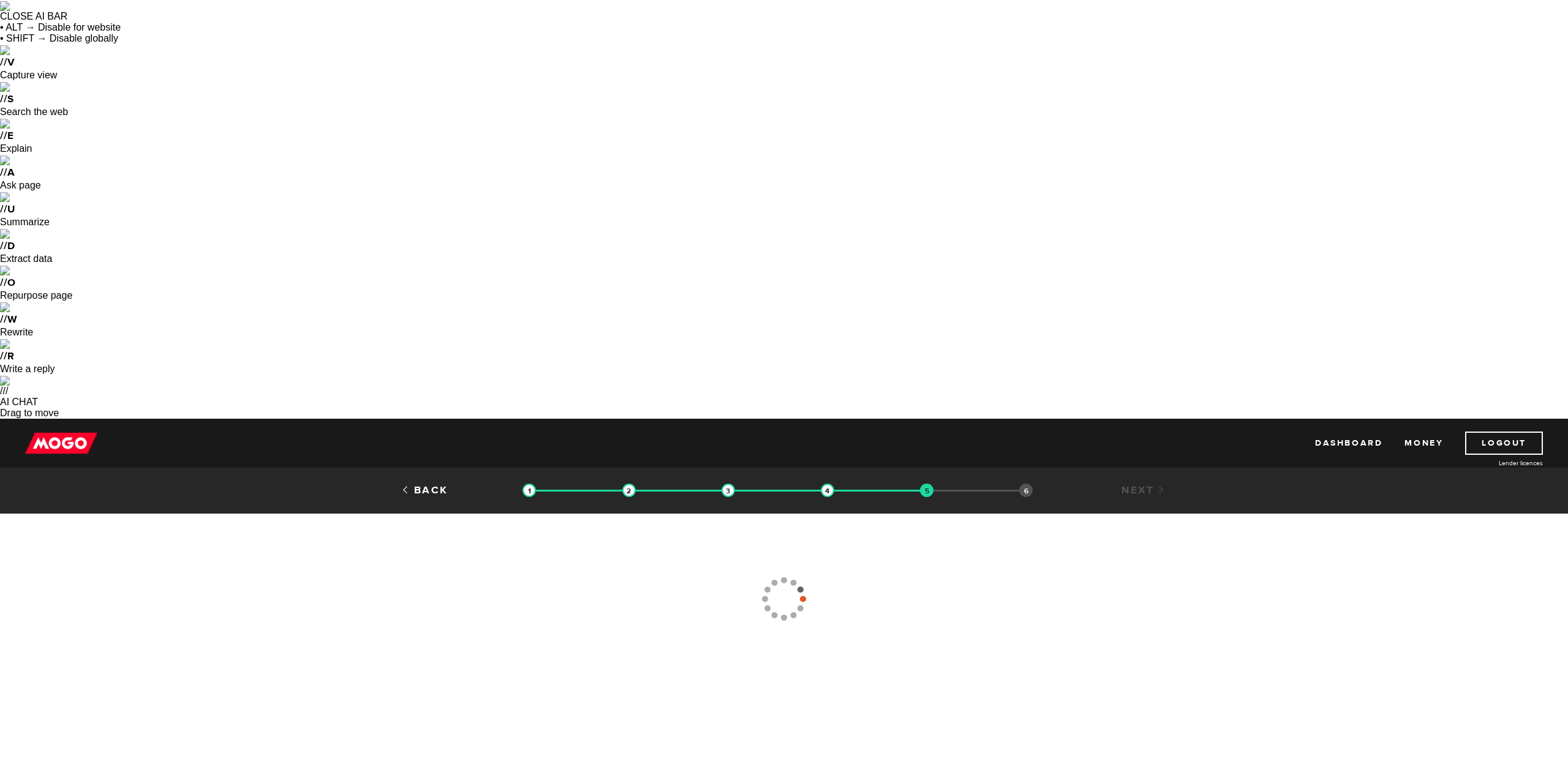
type input "[PHONE_NUMBER]"
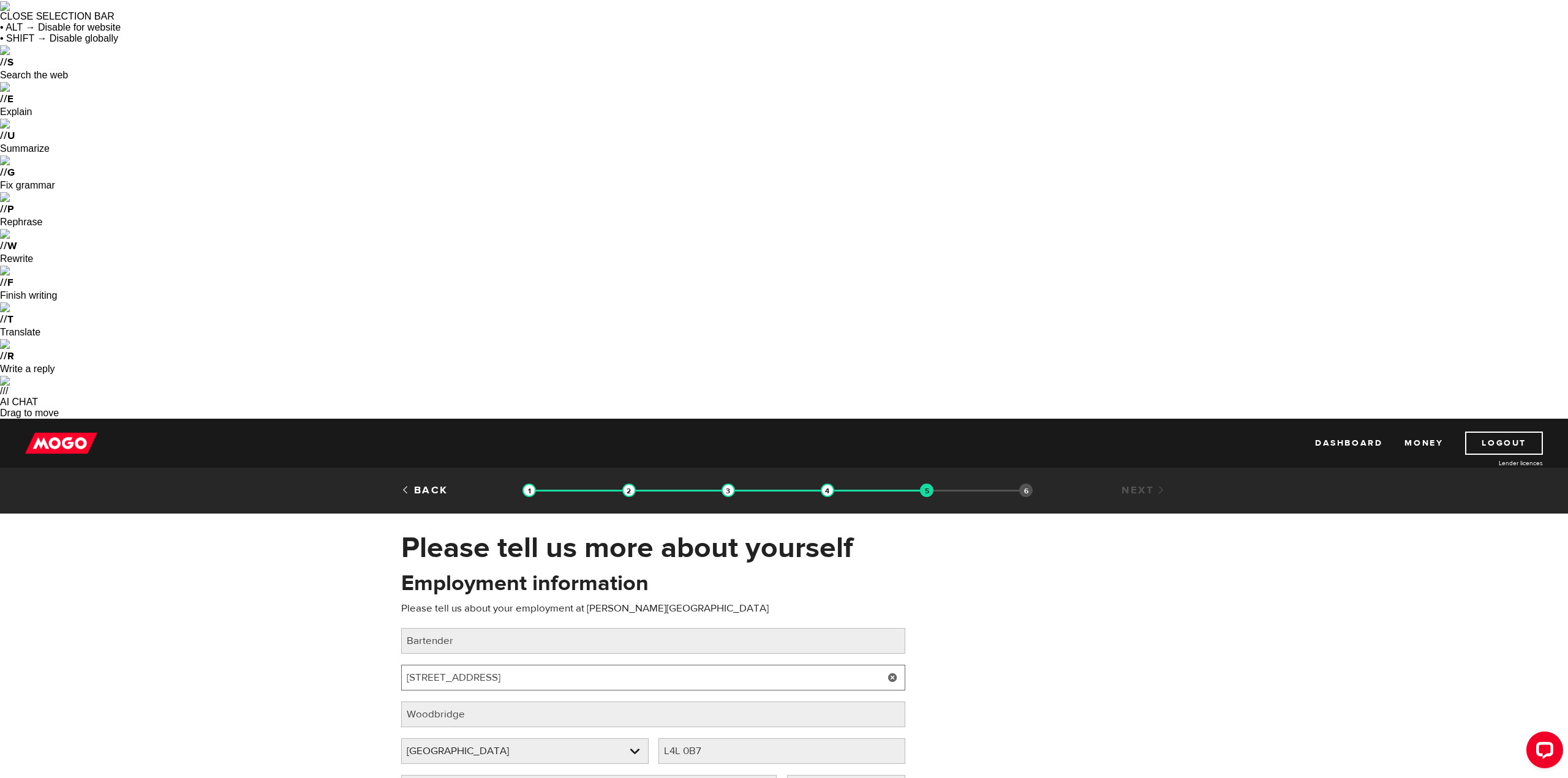
drag, startPoint x: 449, startPoint y: 254, endPoint x: 315, endPoint y: 252, distance: 134.0
click at [321, 530] on div "Please tell us more about yourself Oops! Please review the areas highlighted be…" at bounding box center [784, 698] width 1568 height 337
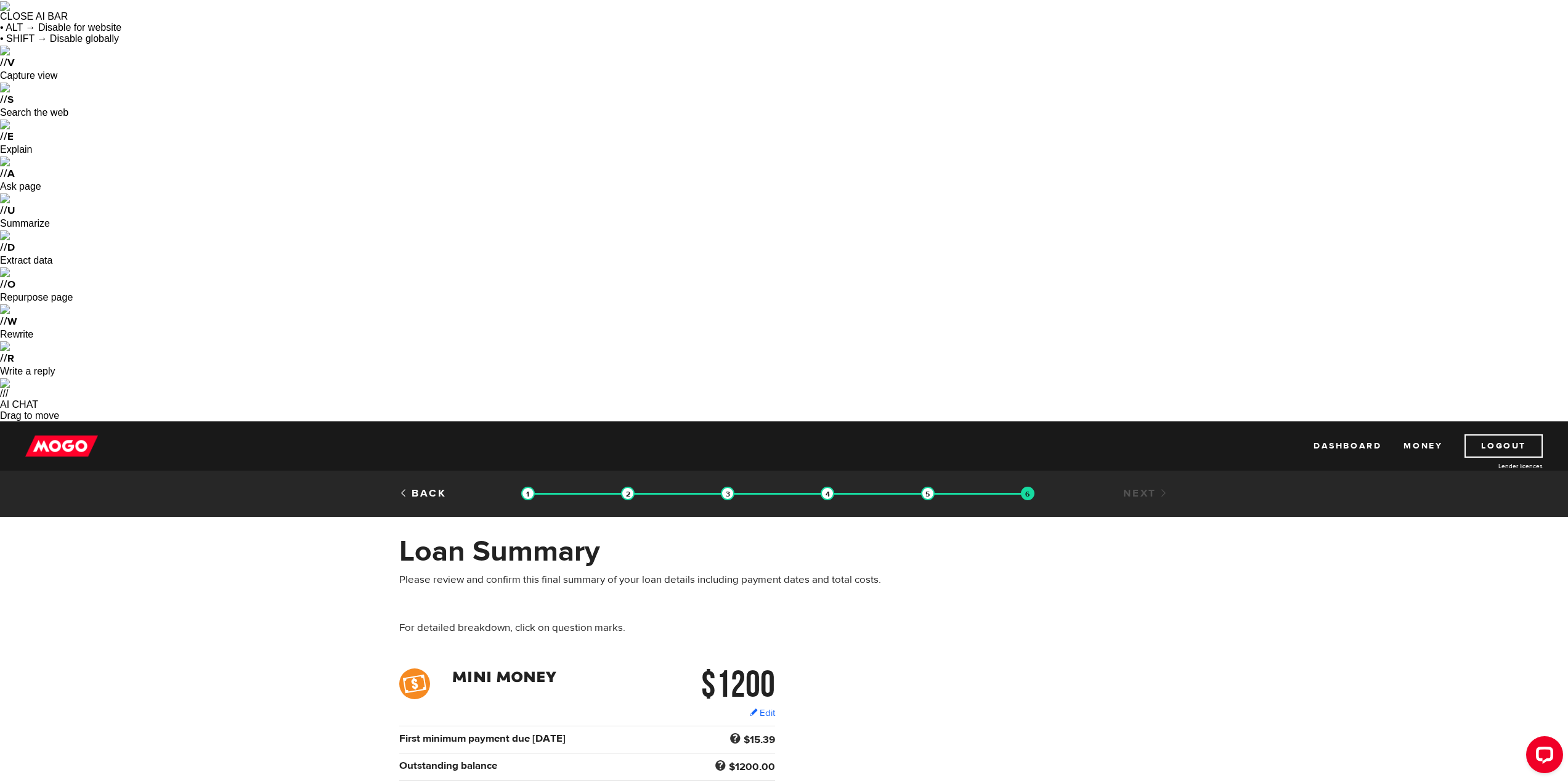
click at [1038, 669] on div "$1200 Edit $1200 Regular bi-weekly payment $23.94 First minimum payment due [DA…" at bounding box center [784, 755] width 788 height 174
checkbox input "true"
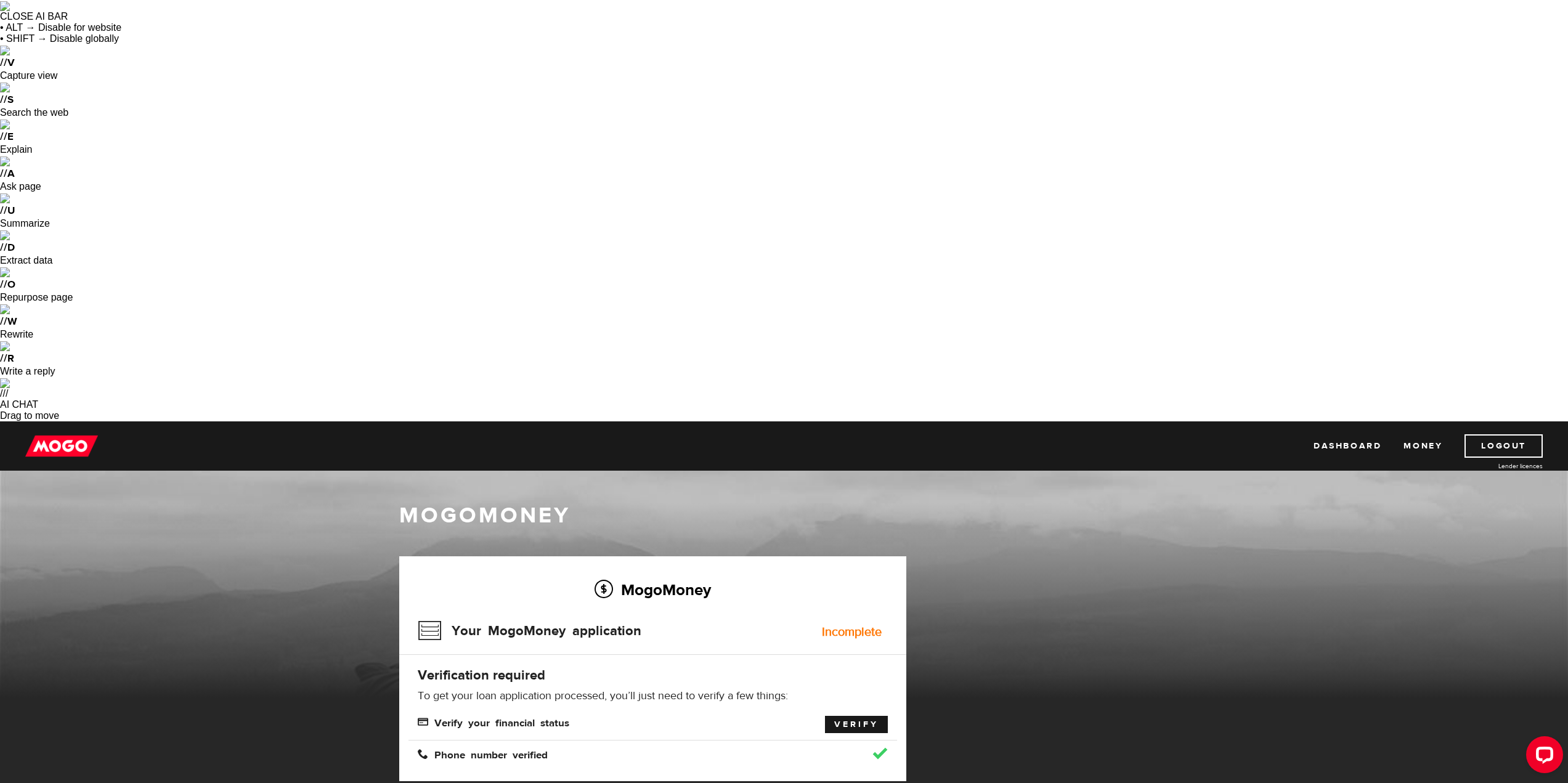
click at [838, 716] on link "Verify" at bounding box center [856, 725] width 63 height 17
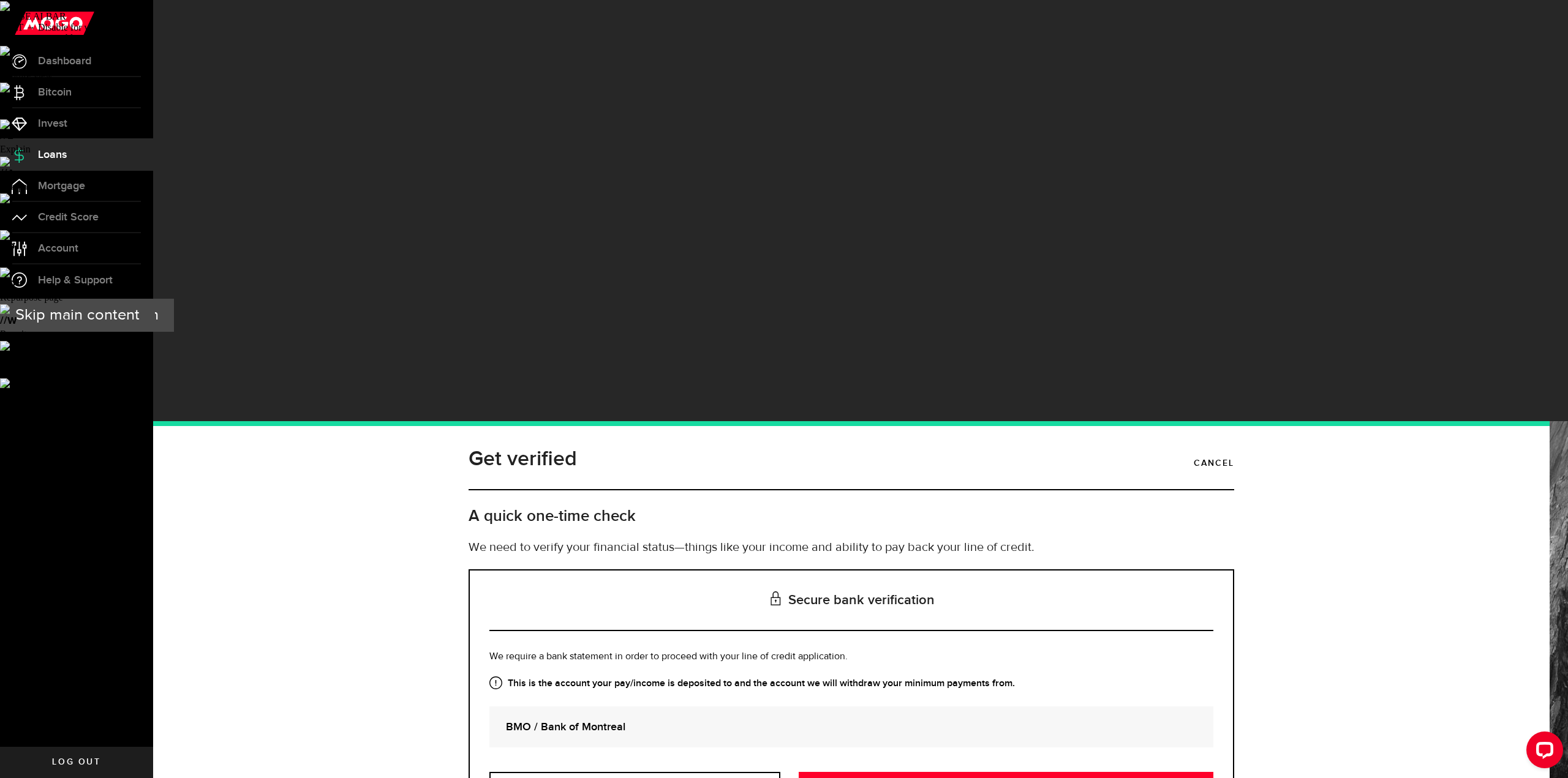
click at [584, 719] on strong "BMO / Bank of Montreal" at bounding box center [851, 727] width 691 height 17
click at [1017, 772] on link "RETRIEVE AUTOMATED STATEMENT – INSTANT" at bounding box center [1006, 785] width 414 height 26
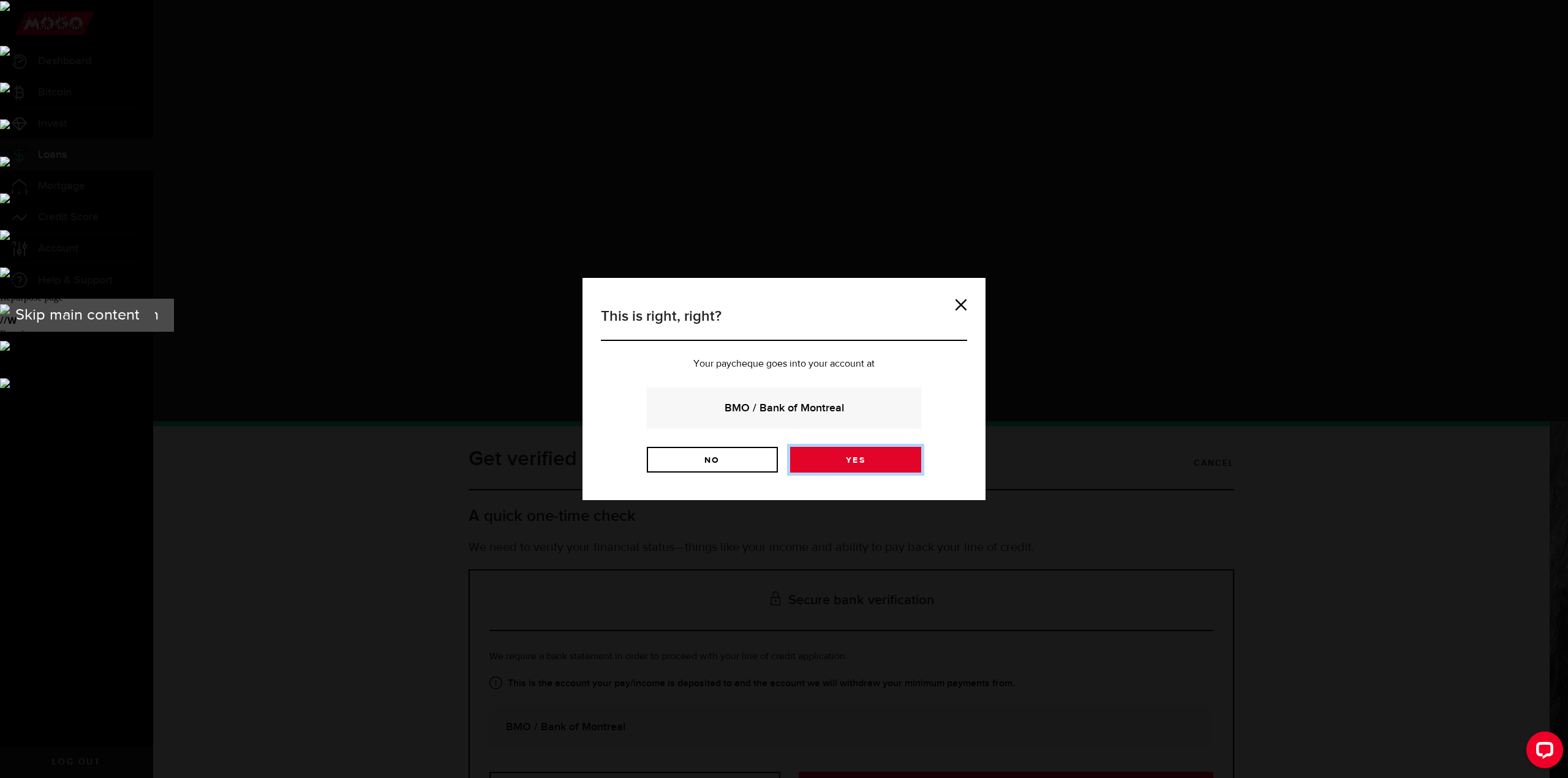
click at [841, 469] on link "Yes" at bounding box center [855, 460] width 131 height 26
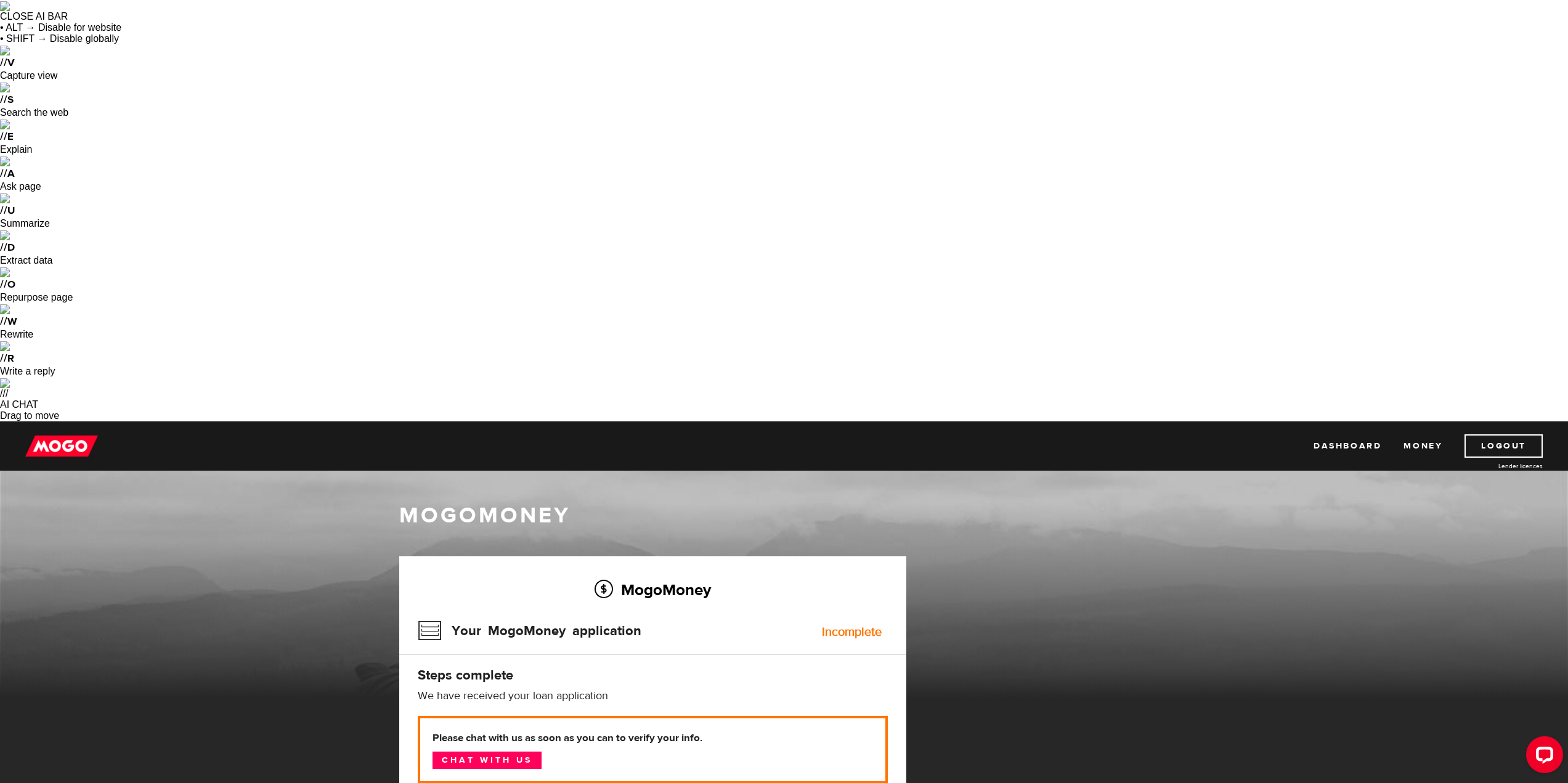
scroll to position [82, 0]
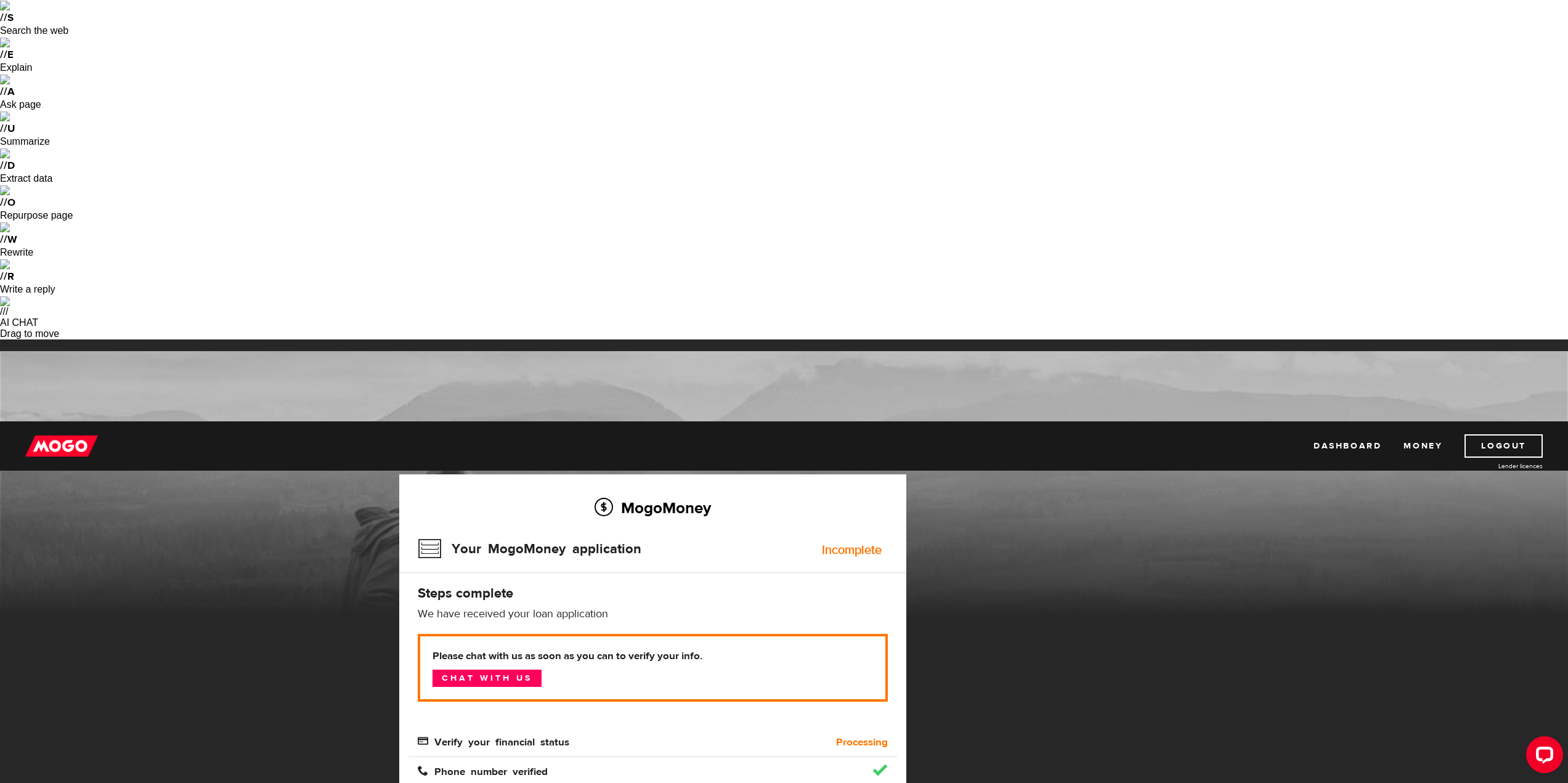
click at [480, 670] on link "Chat with us" at bounding box center [487, 678] width 109 height 17
